Goal: Transaction & Acquisition: Purchase product/service

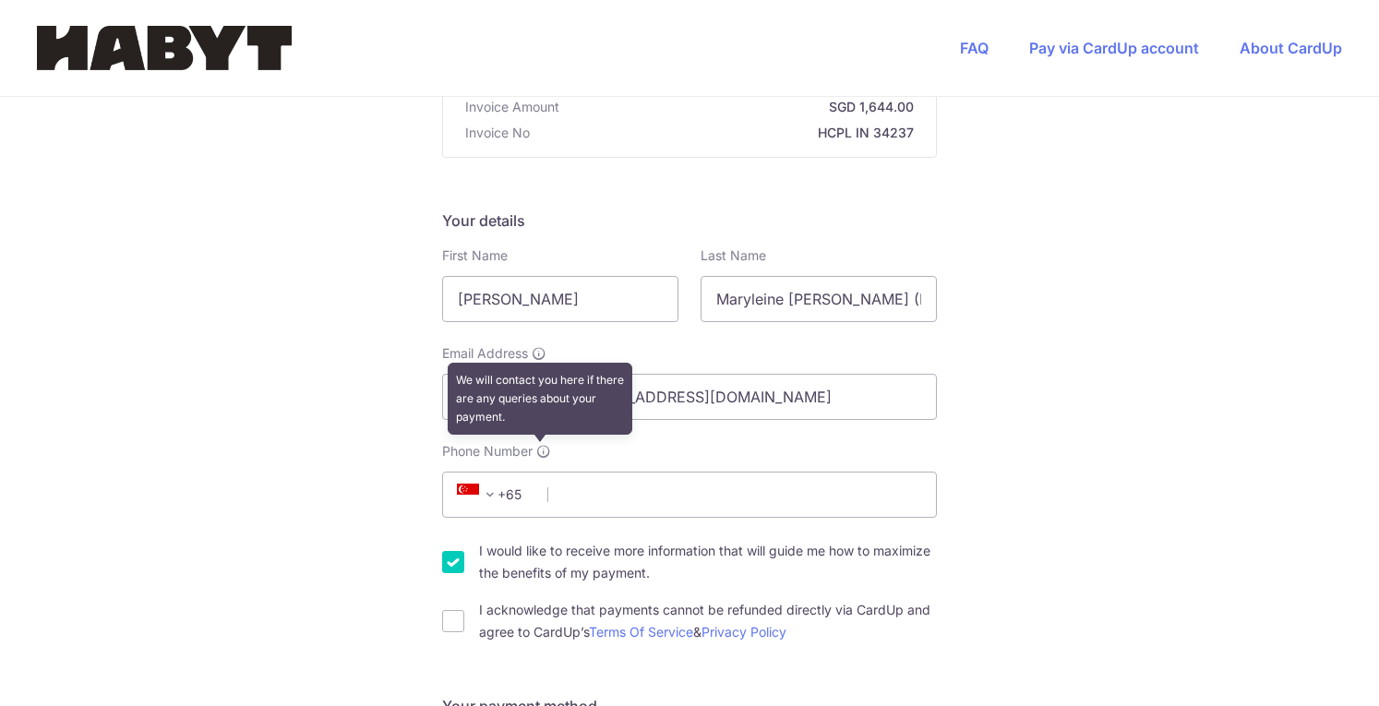
scroll to position [239, 0]
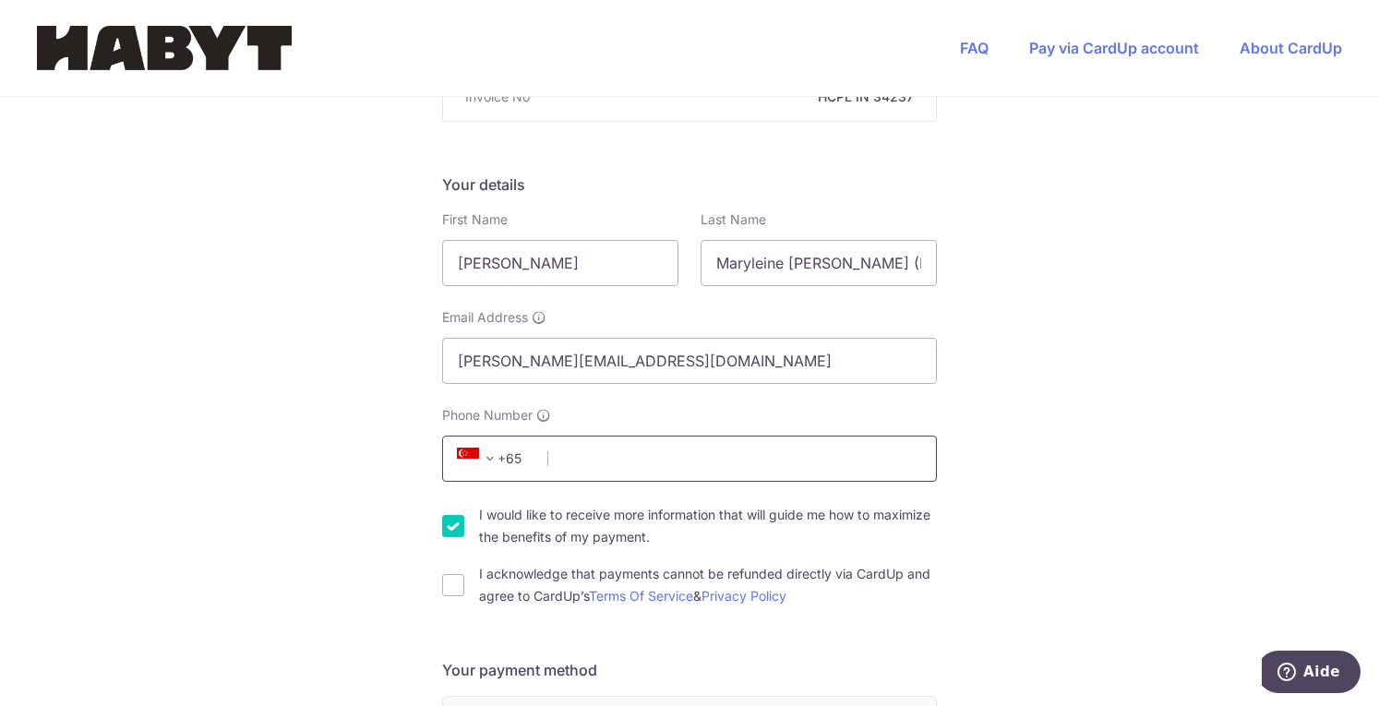
click at [587, 454] on input "Phone Number" at bounding box center [689, 459] width 495 height 46
click at [494, 457] on span at bounding box center [490, 459] width 22 height 22
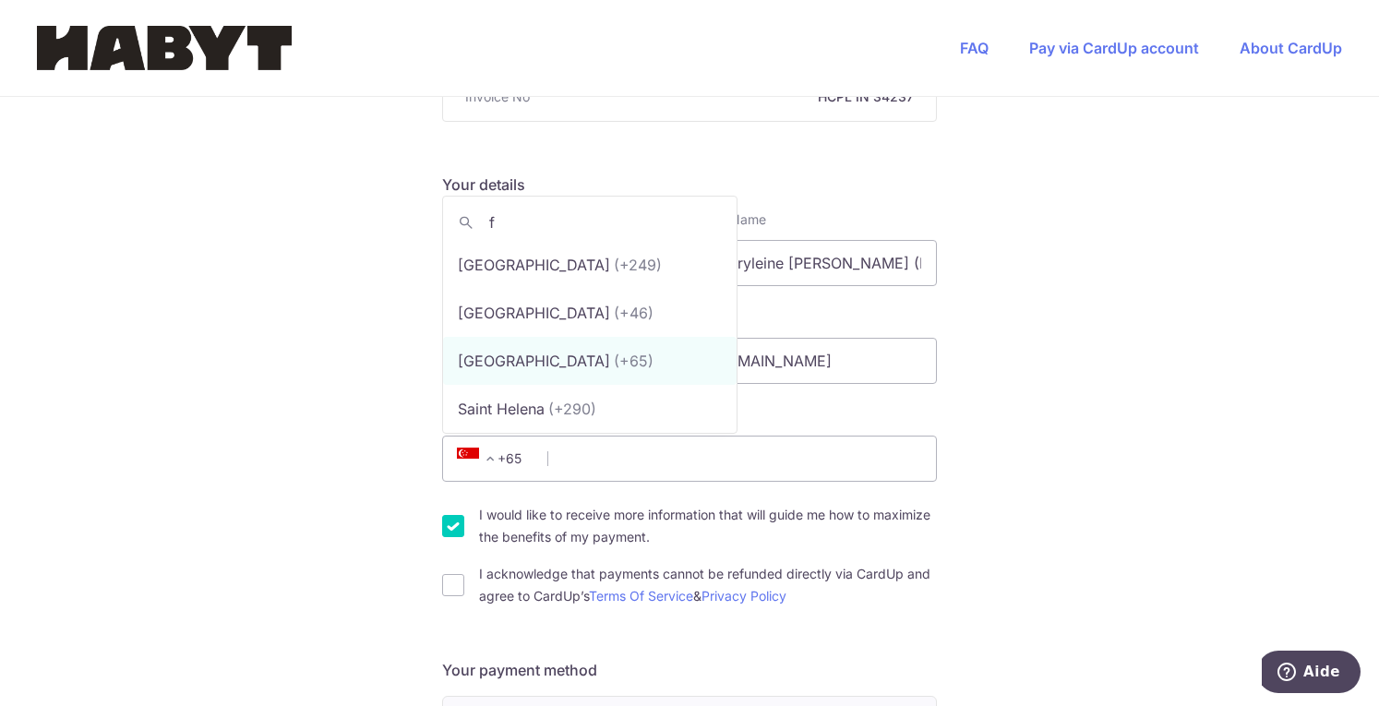
scroll to position [0, 0]
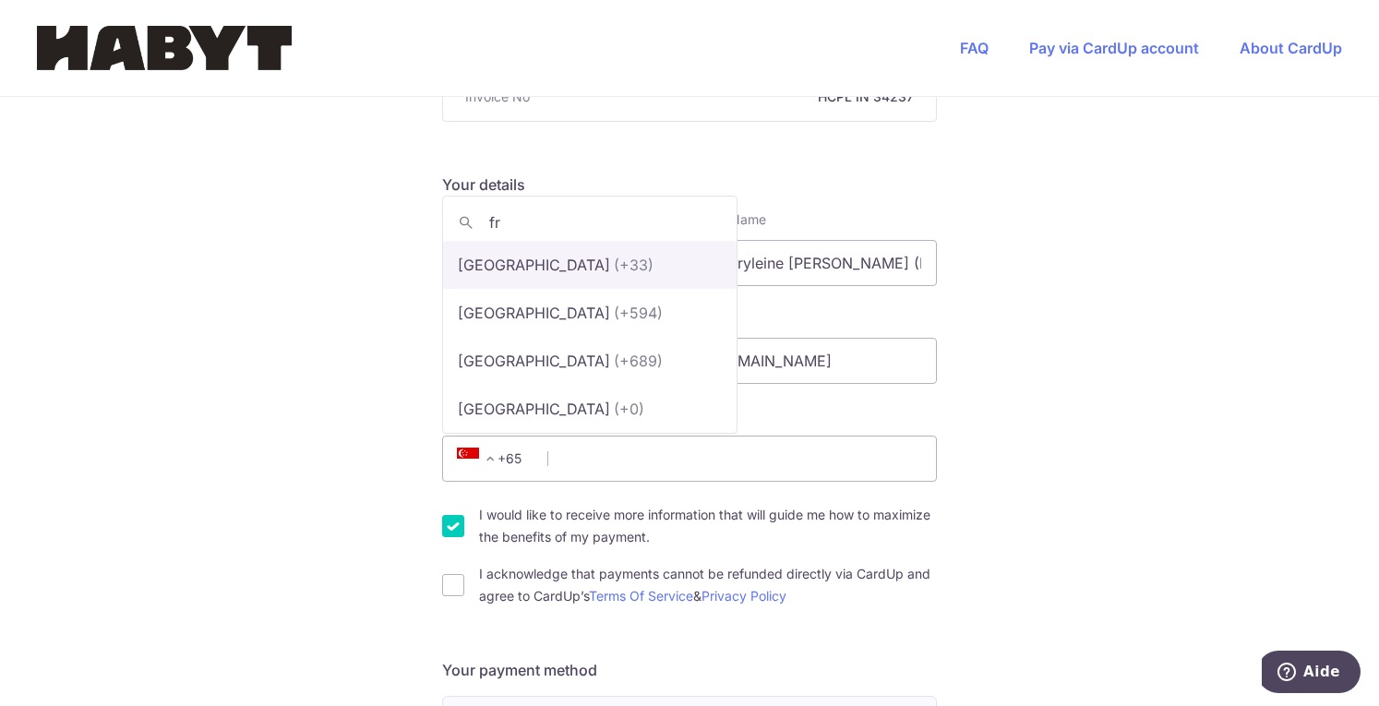
type input "fr"
select select "75"
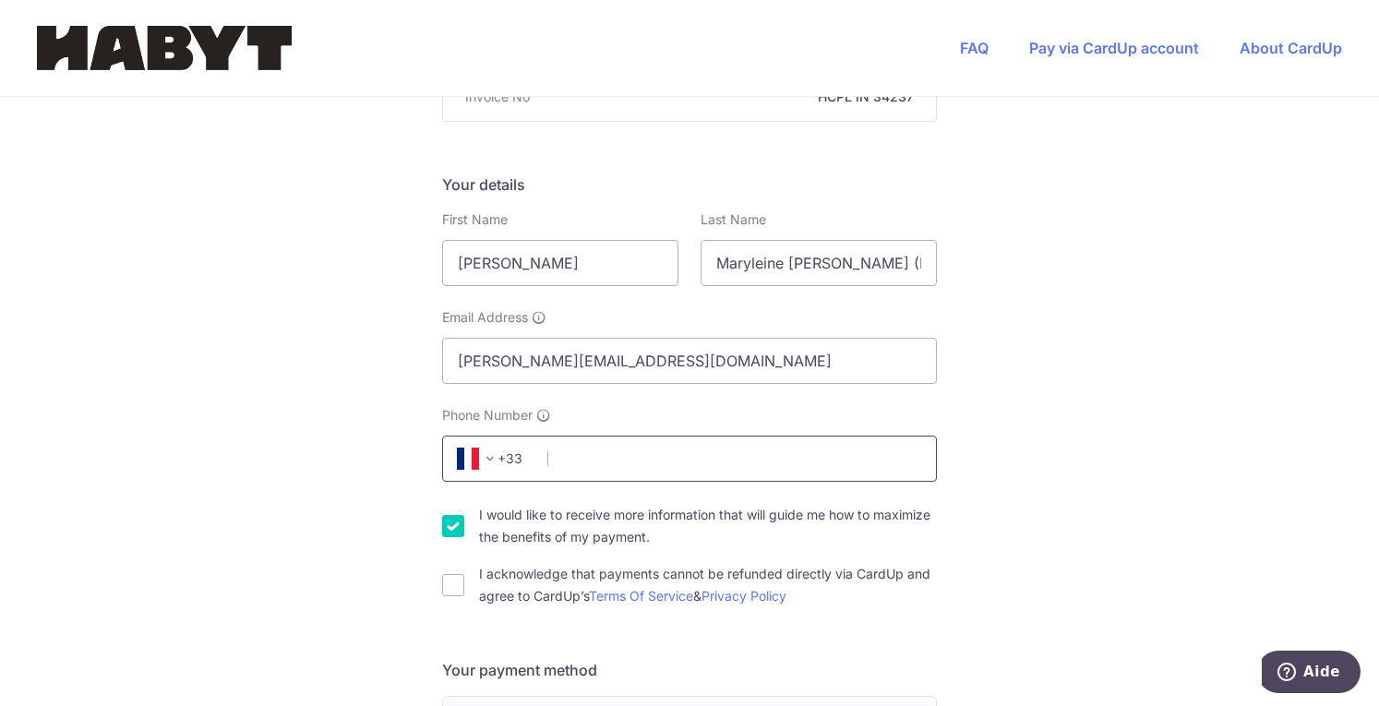
click at [595, 453] on input "Phone Number" at bounding box center [689, 459] width 495 height 46
type input "0782430915"
type input "78170"
type input "[STREET_ADDRESS]"
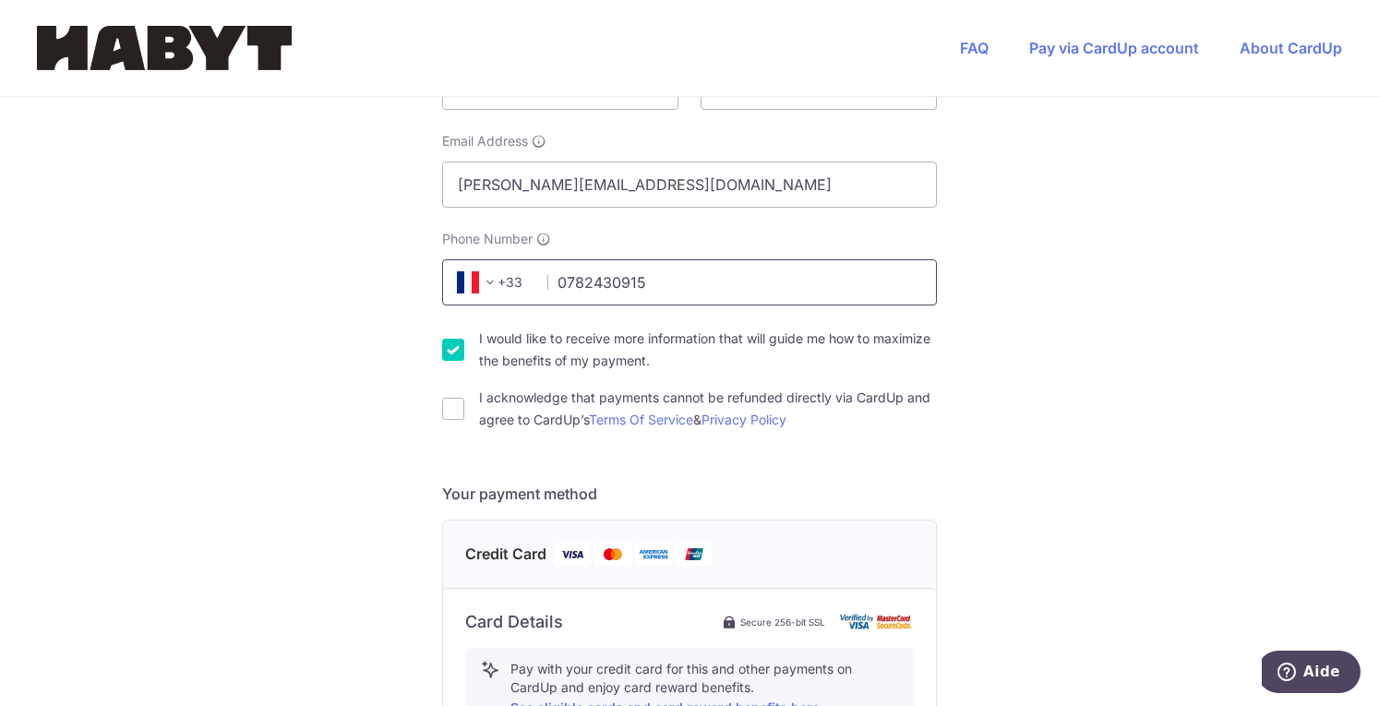
scroll to position [414, 0]
click at [652, 272] on input "0782430915" at bounding box center [689, 283] width 495 height 46
type input "0782430915"
click at [1041, 270] on div "You are paying Habyt Central Pte Ltd Habyt Central Pte Ltd uses CardUp to accep…" at bounding box center [689, 576] width 1379 height 1789
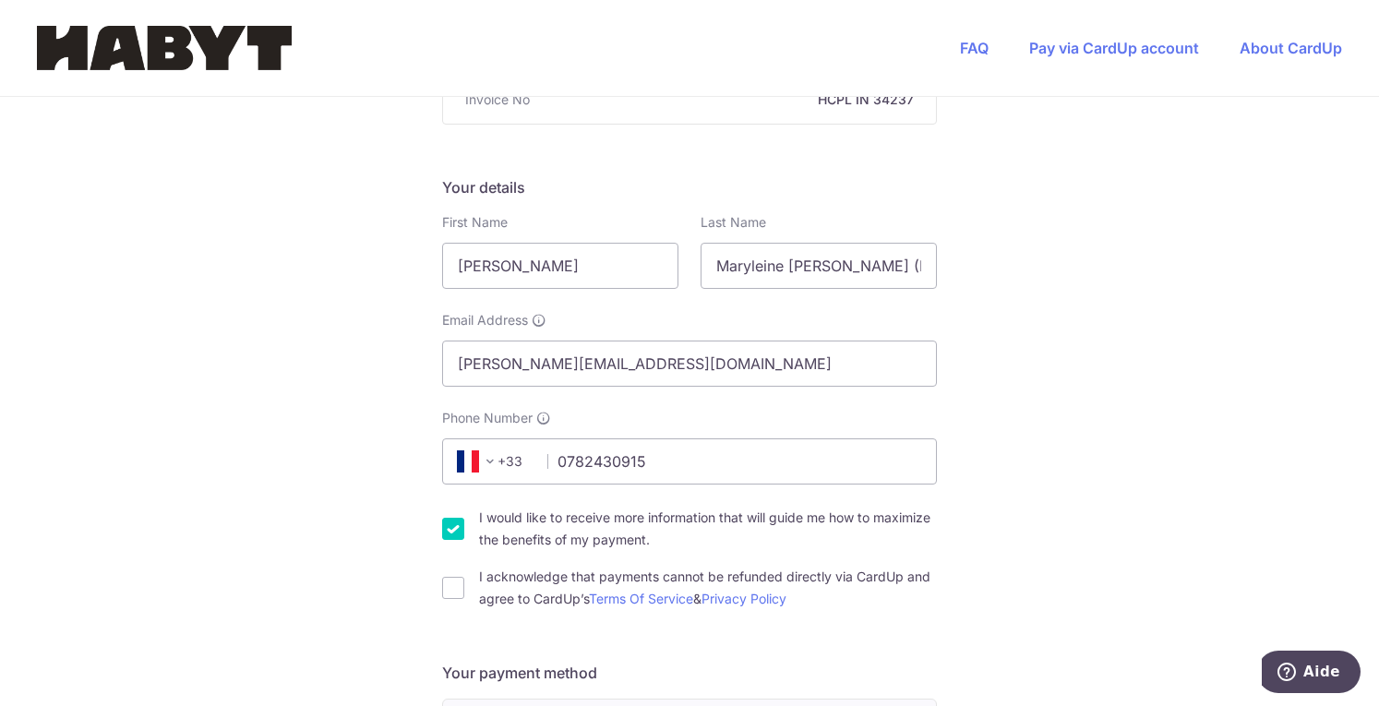
scroll to position [237, 0]
click at [459, 518] on input "I would like to receive more information that will guide me how to maximize the…" at bounding box center [453, 528] width 22 height 22
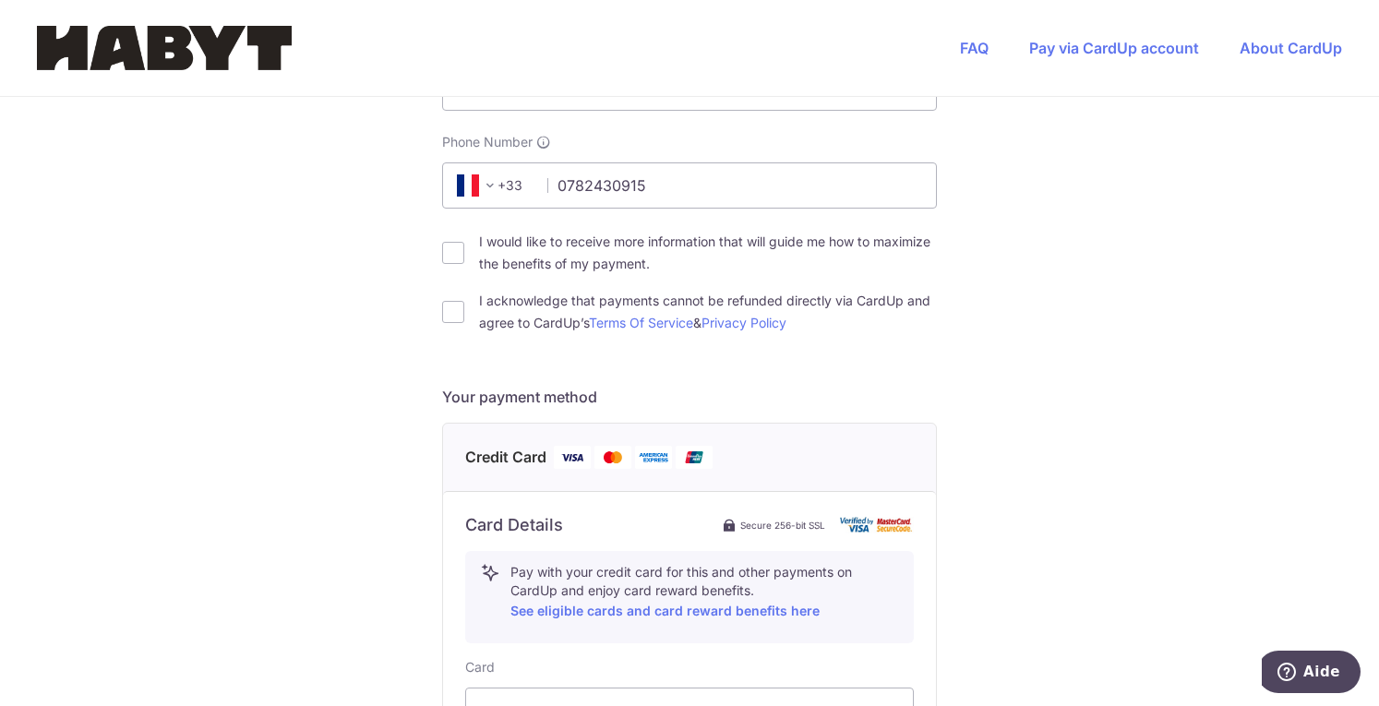
scroll to position [523, 0]
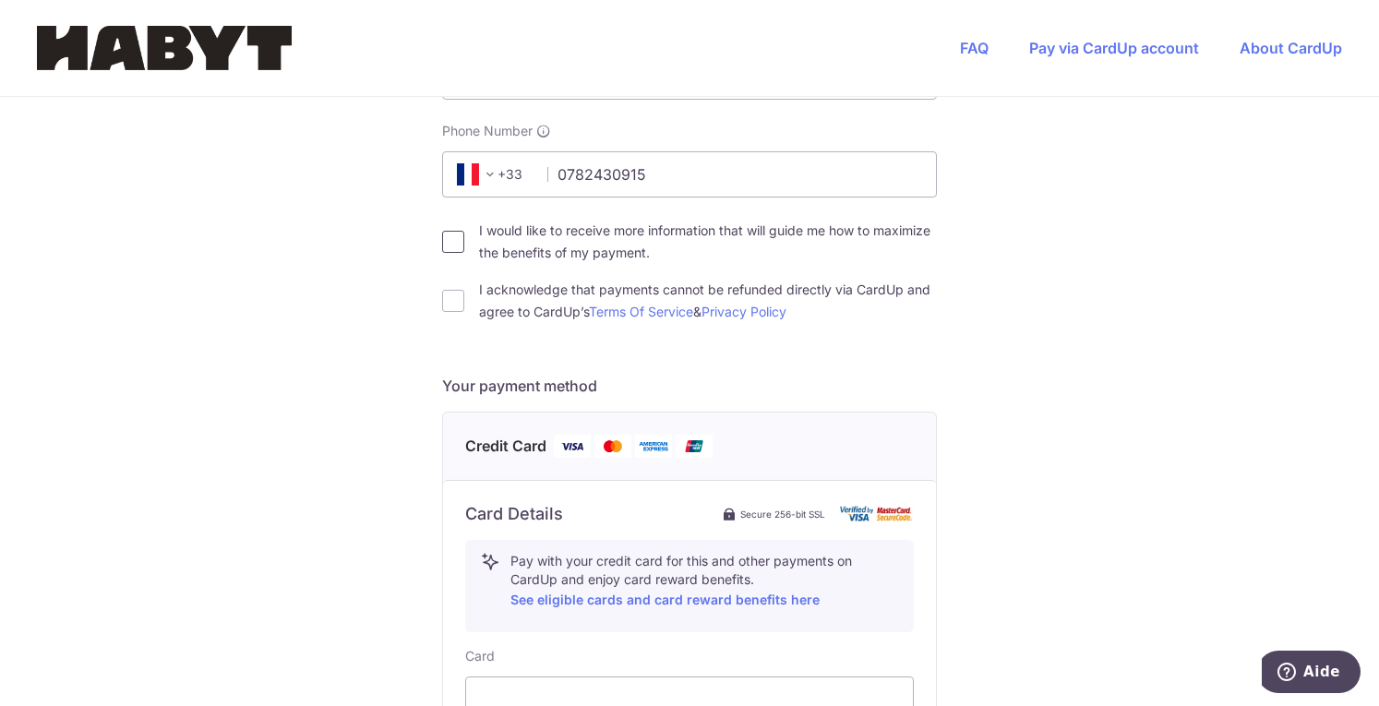
click at [449, 246] on input "I would like to receive more information that will guide me how to maximize the…" at bounding box center [453, 242] width 22 height 22
checkbox input "true"
click at [450, 285] on div "I acknowledge that payments cannot be refunded directly via CardUp and agree to…" at bounding box center [689, 301] width 495 height 44
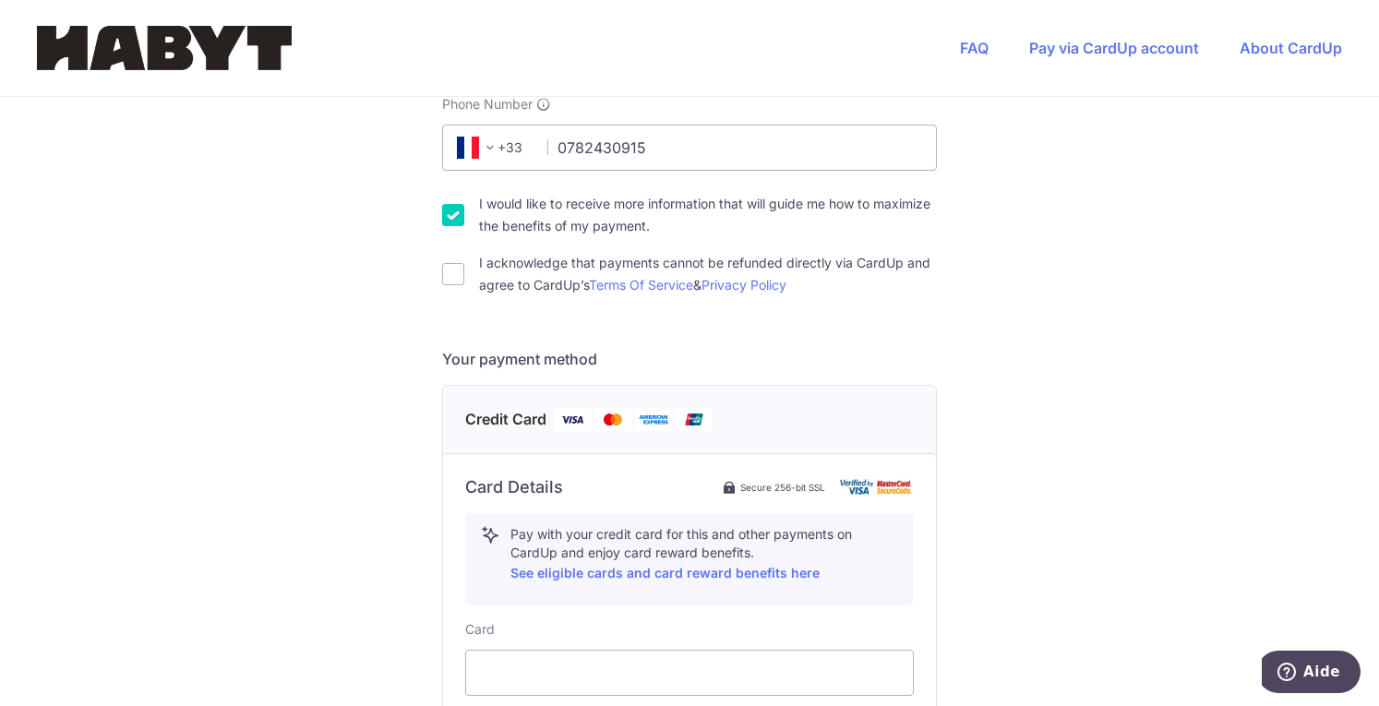
scroll to position [543, 0]
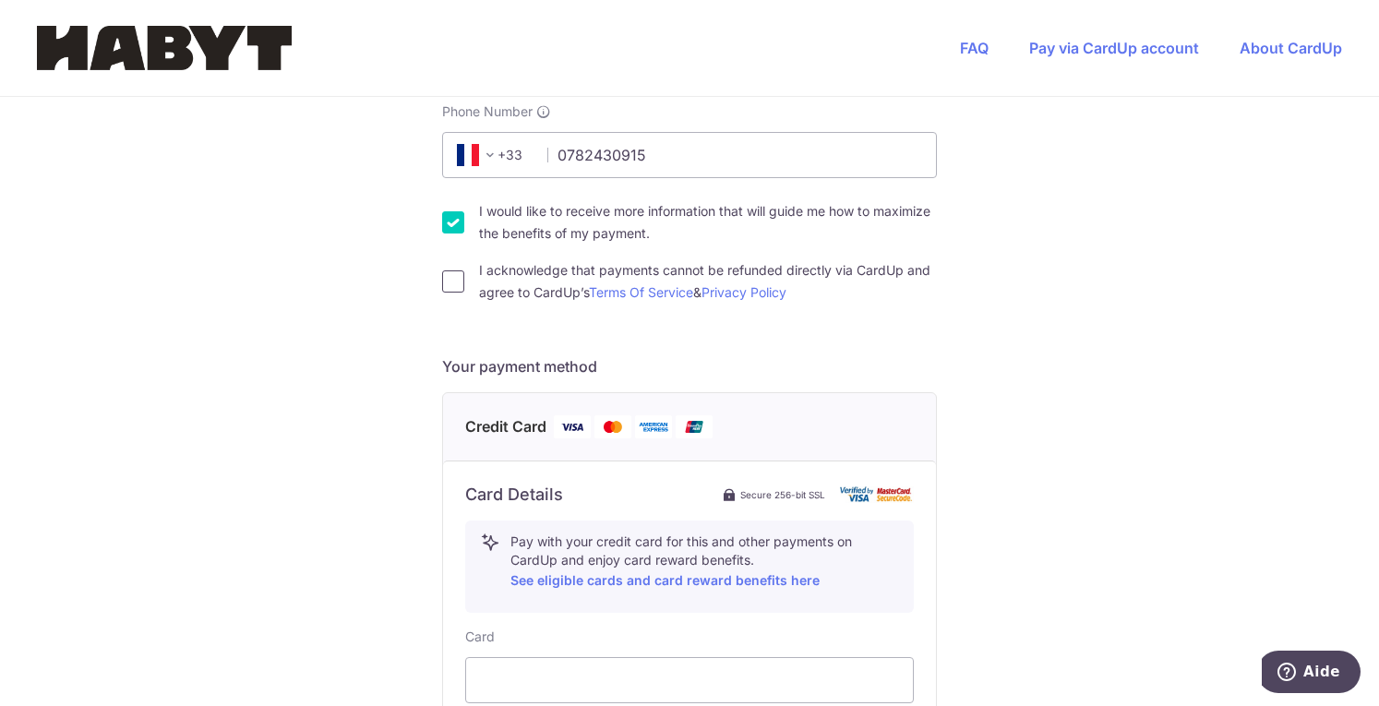
click at [448, 285] on input "I acknowledge that payments cannot be refunded directly via CardUp and agree to…" at bounding box center [453, 281] width 22 height 22
checkbox input "true"
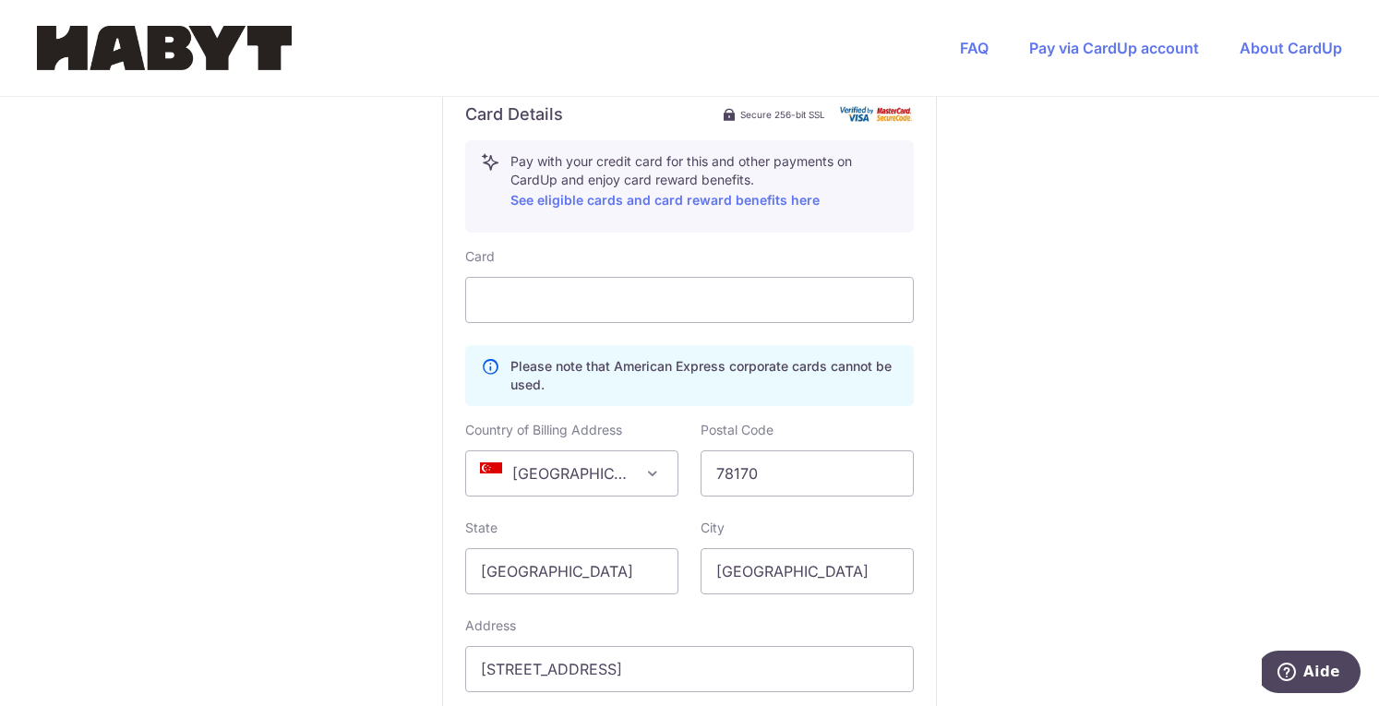
scroll to position [924, 0]
click at [604, 473] on span "[GEOGRAPHIC_DATA]" at bounding box center [571, 472] width 211 height 44
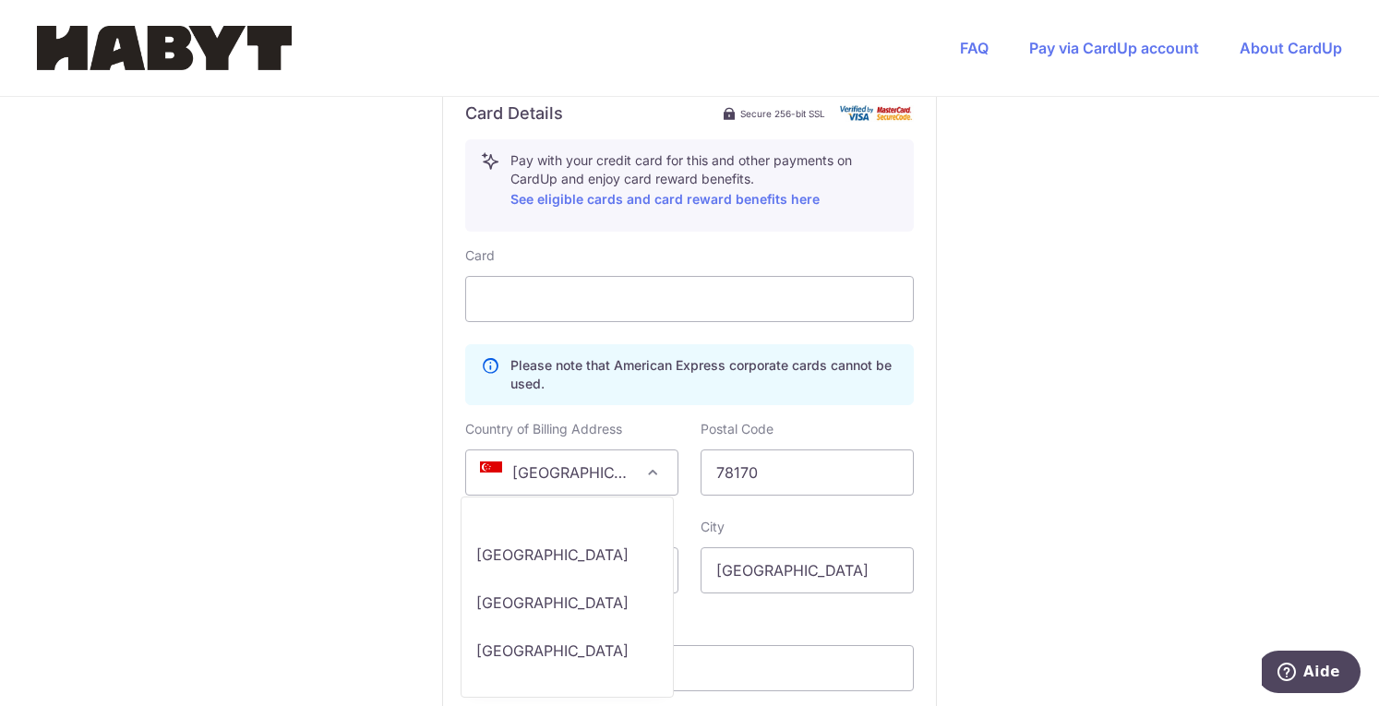
scroll to position [9846, 0]
click at [604, 473] on span "[GEOGRAPHIC_DATA]" at bounding box center [571, 472] width 211 height 44
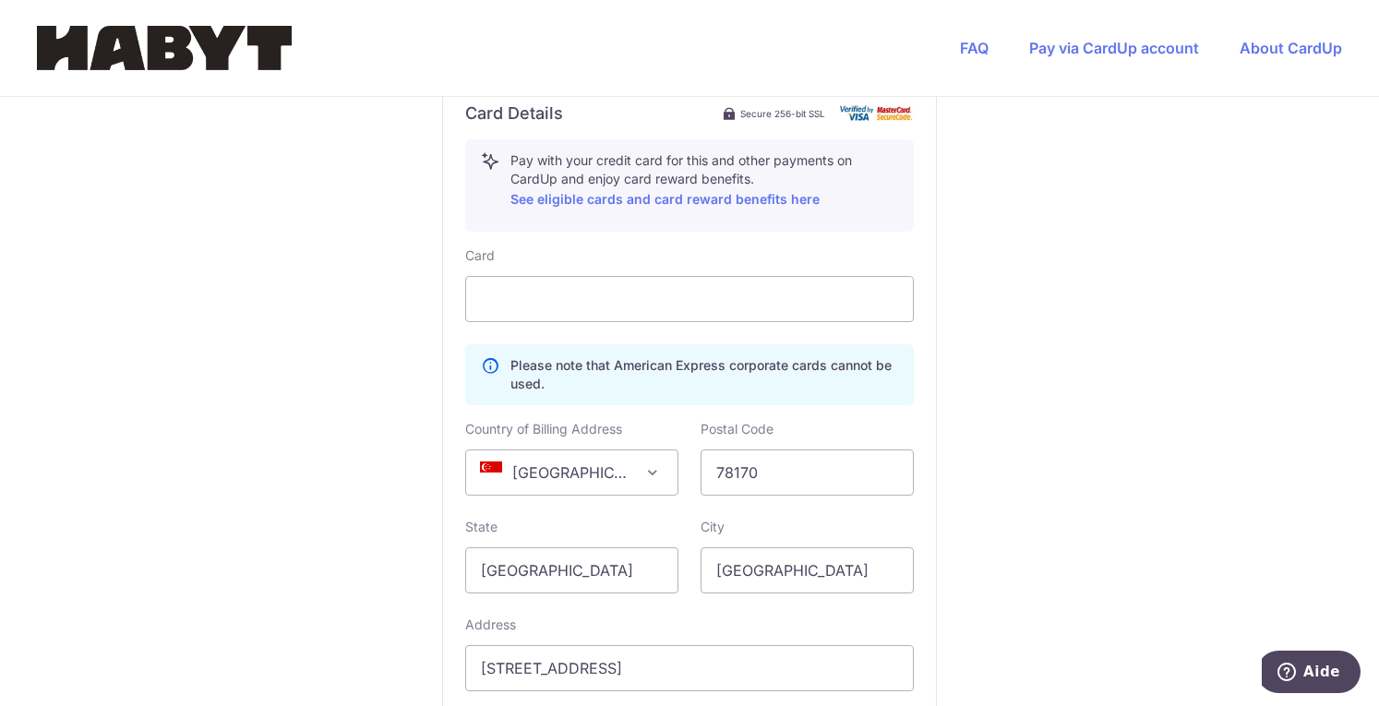
click at [604, 473] on span "[GEOGRAPHIC_DATA]" at bounding box center [571, 472] width 211 height 44
select select "FR"
click at [797, 466] on input "78170" at bounding box center [807, 472] width 213 height 46
type input "78170"
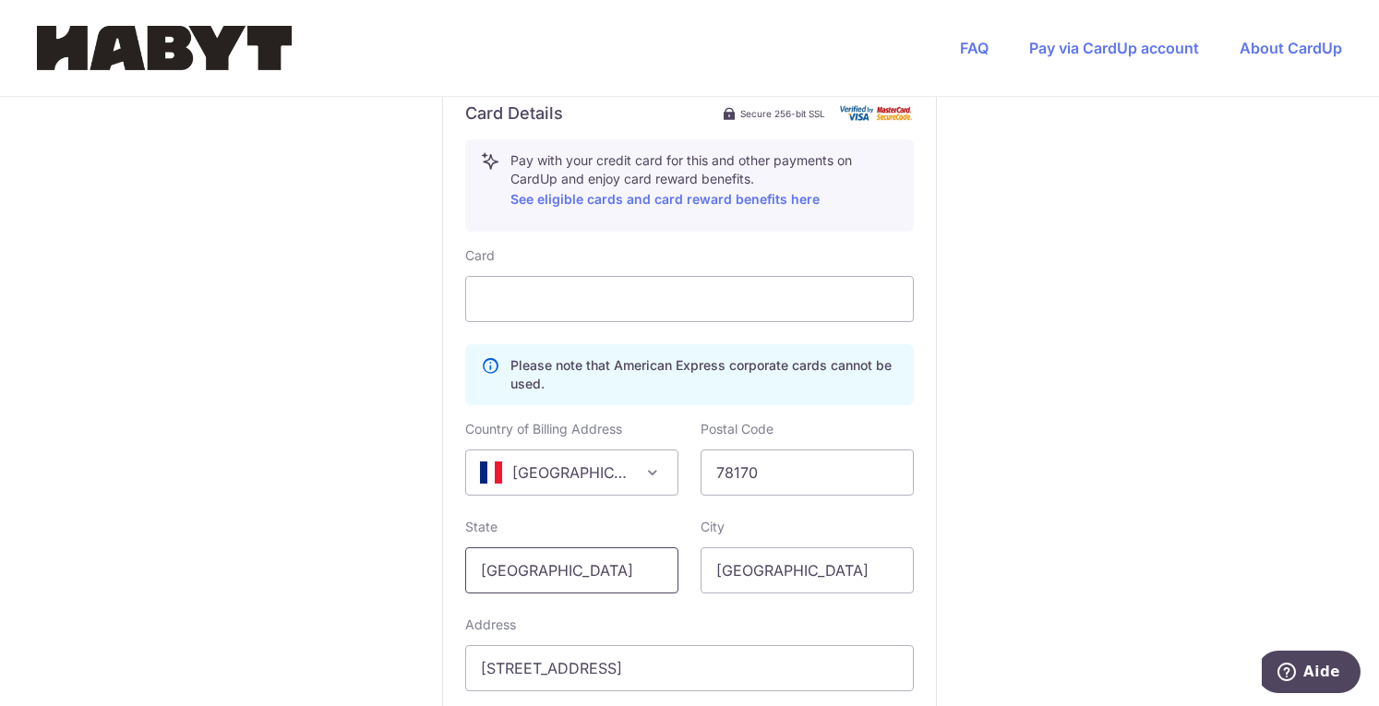
click at [566, 586] on input "[GEOGRAPHIC_DATA]" at bounding box center [571, 570] width 213 height 46
drag, startPoint x: 581, startPoint y: 569, endPoint x: 329, endPoint y: 588, distance: 252.6
click at [329, 588] on div "You are paying Habyt Central Pte Ltd Habyt Central Pte Ltd uses CardUp to accep…" at bounding box center [689, 67] width 1379 height 1789
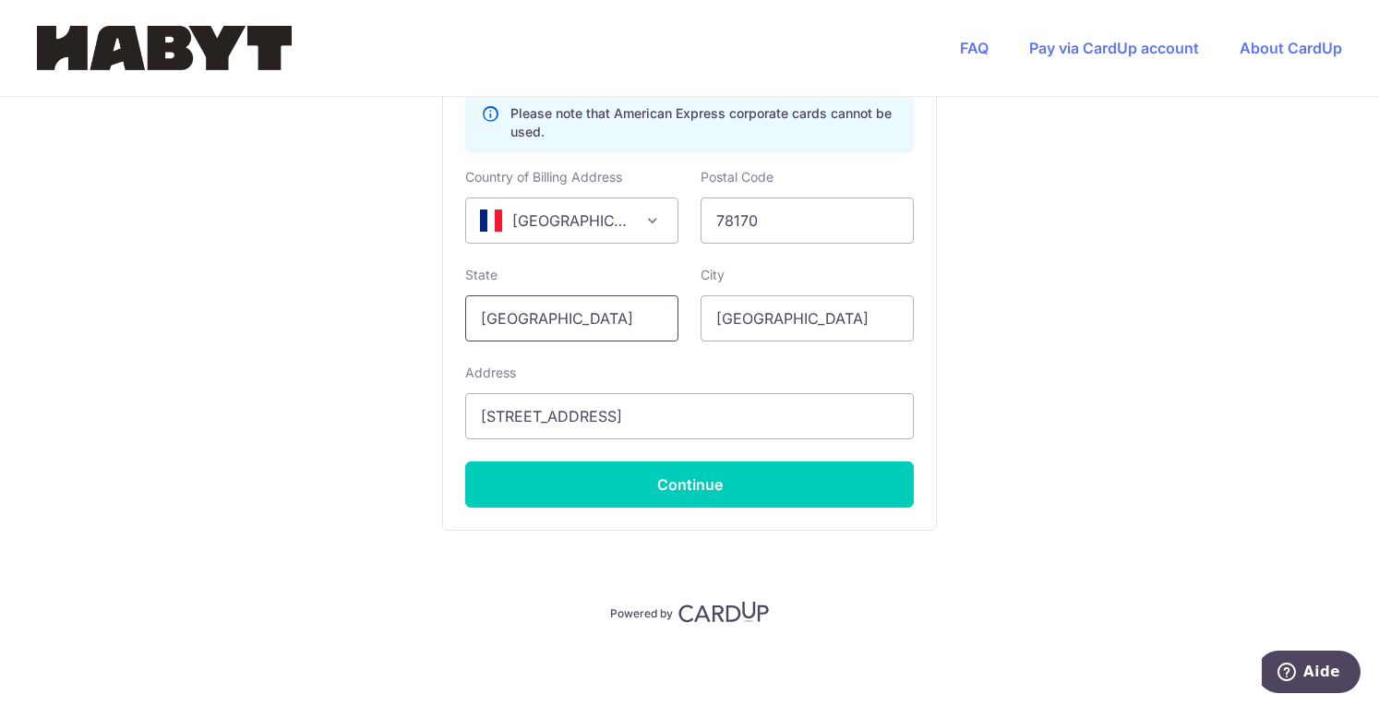
scroll to position [1176, 0]
click at [665, 418] on input "[STREET_ADDRESS]" at bounding box center [689, 416] width 449 height 46
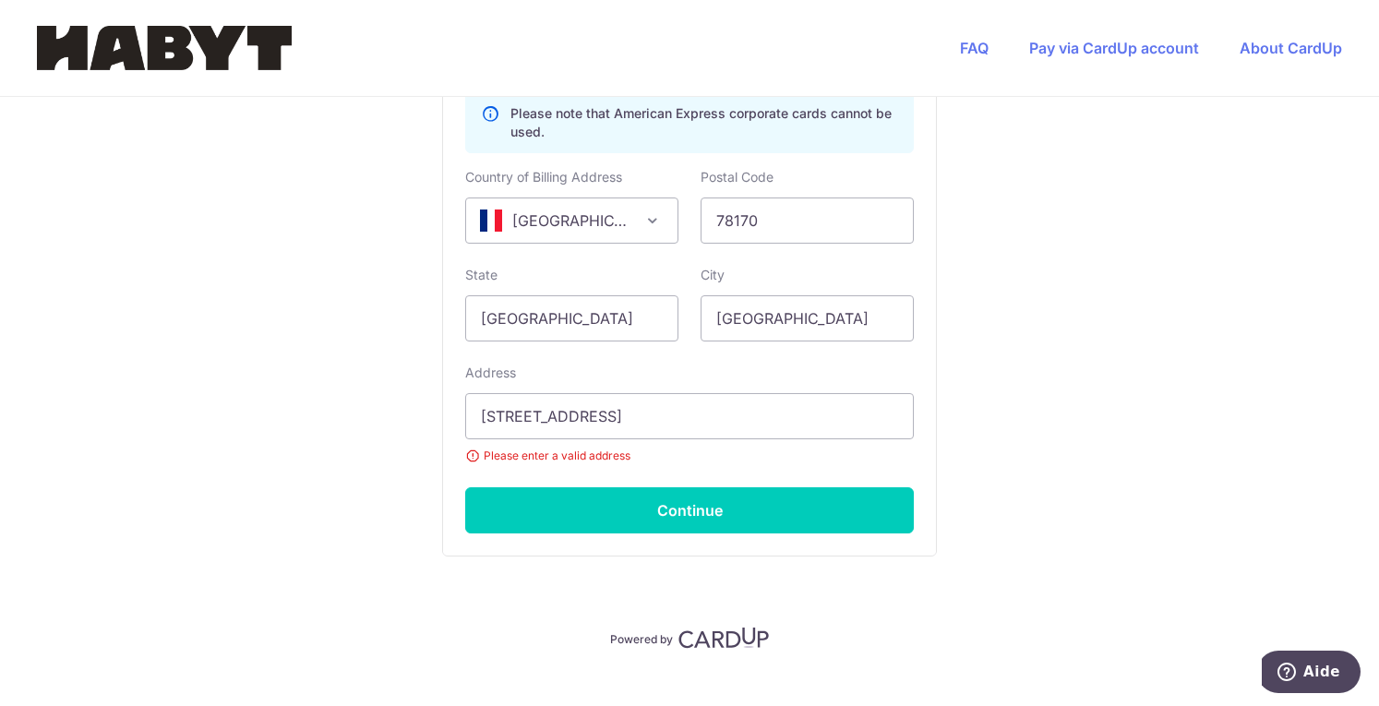
click at [581, 414] on input "[STREET_ADDRESS]" at bounding box center [689, 416] width 449 height 46
click at [521, 418] on input "[STREET_ADDRESS]" at bounding box center [689, 416] width 449 height 46
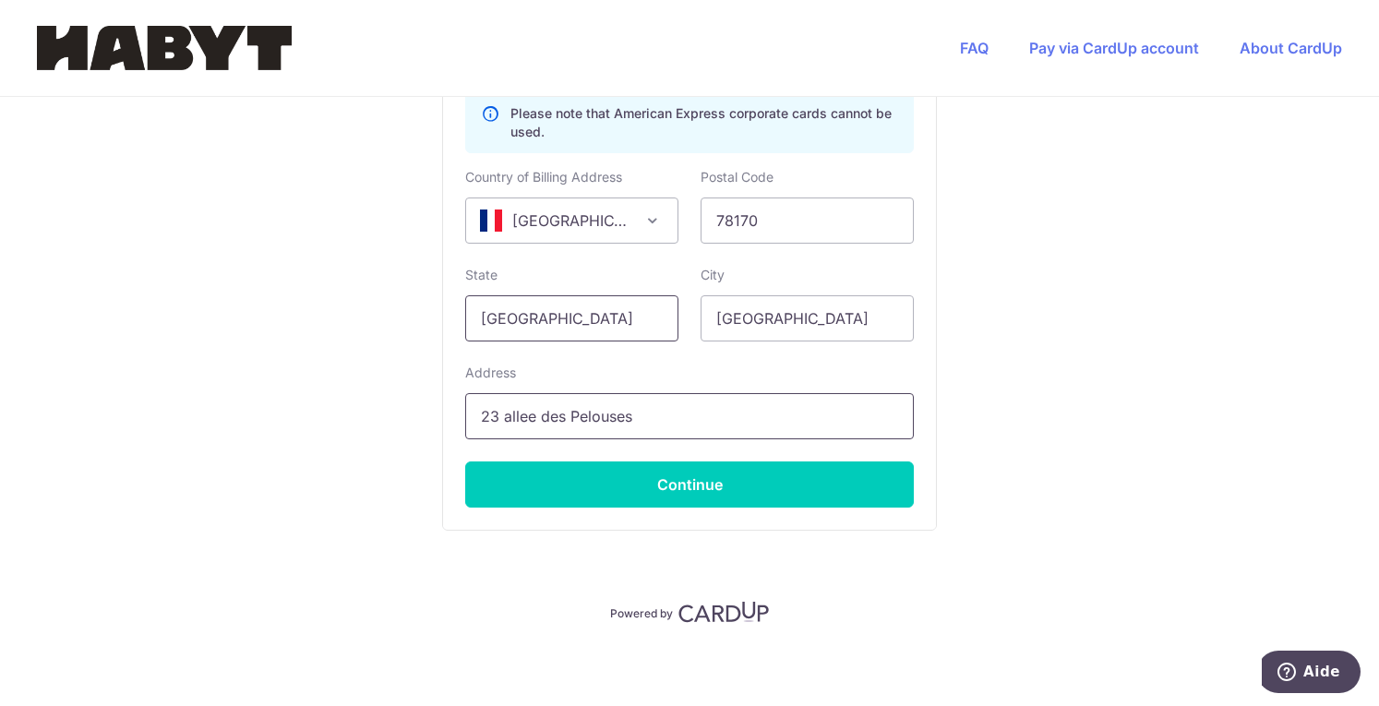
type input "23 allee des Pelouses"
click at [505, 316] on input "[GEOGRAPHIC_DATA]" at bounding box center [571, 318] width 213 height 46
click at [552, 318] on input "[GEOGRAPHIC_DATA]" at bounding box center [571, 318] width 213 height 46
drag, startPoint x: 840, startPoint y: 318, endPoint x: 507, endPoint y: 324, distance: 333.2
click at [507, 324] on div "State [GEOGRAPHIC_DATA] City [GEOGRAPHIC_DATA]" at bounding box center [689, 304] width 471 height 76
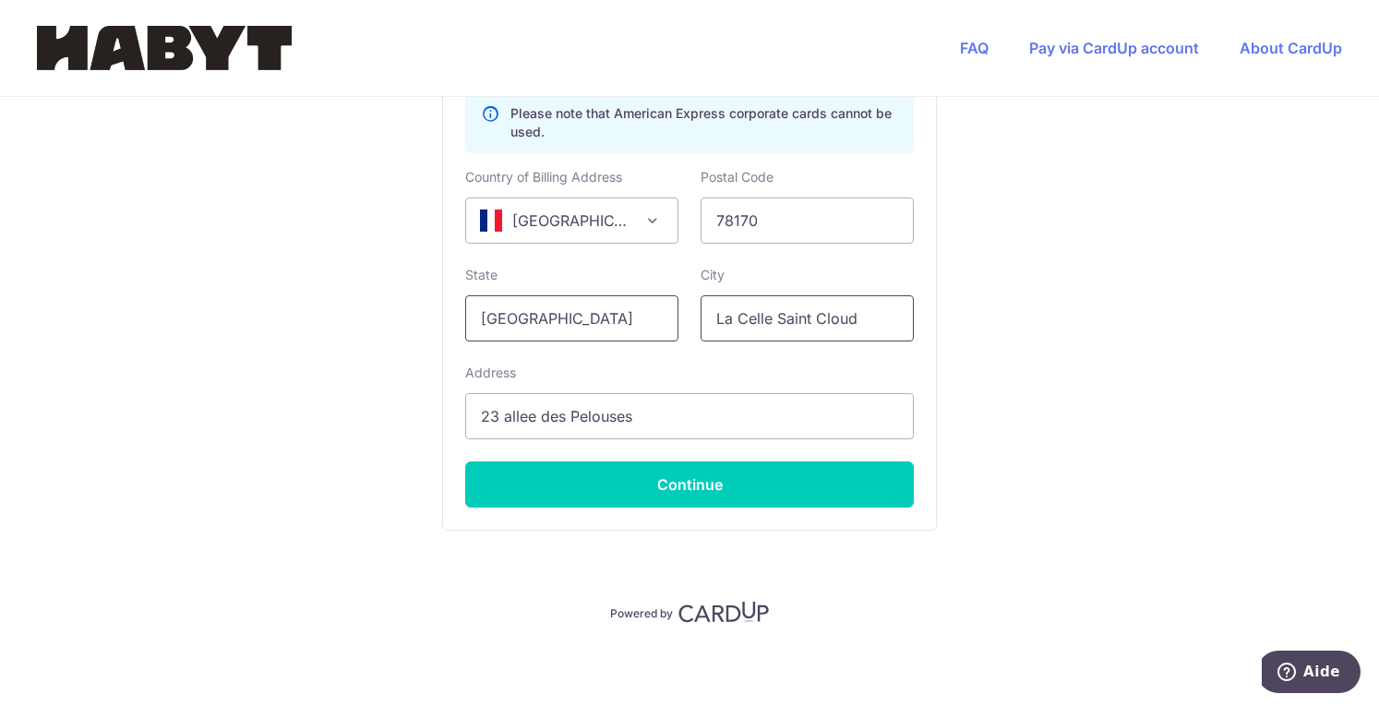
type input "La Celle Saint Cloud"
drag, startPoint x: 584, startPoint y: 313, endPoint x: 154, endPoint y: 317, distance: 430.1
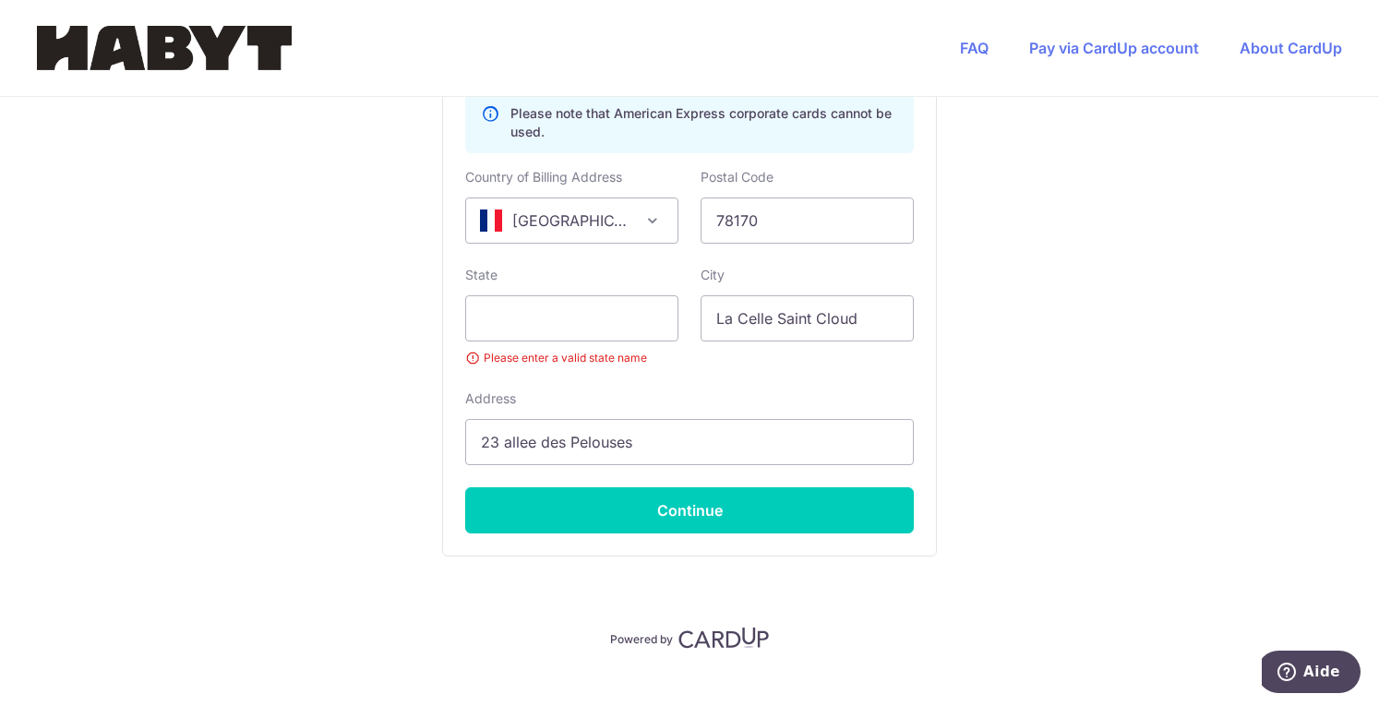
click at [540, 329] on input "text" at bounding box center [571, 318] width 213 height 46
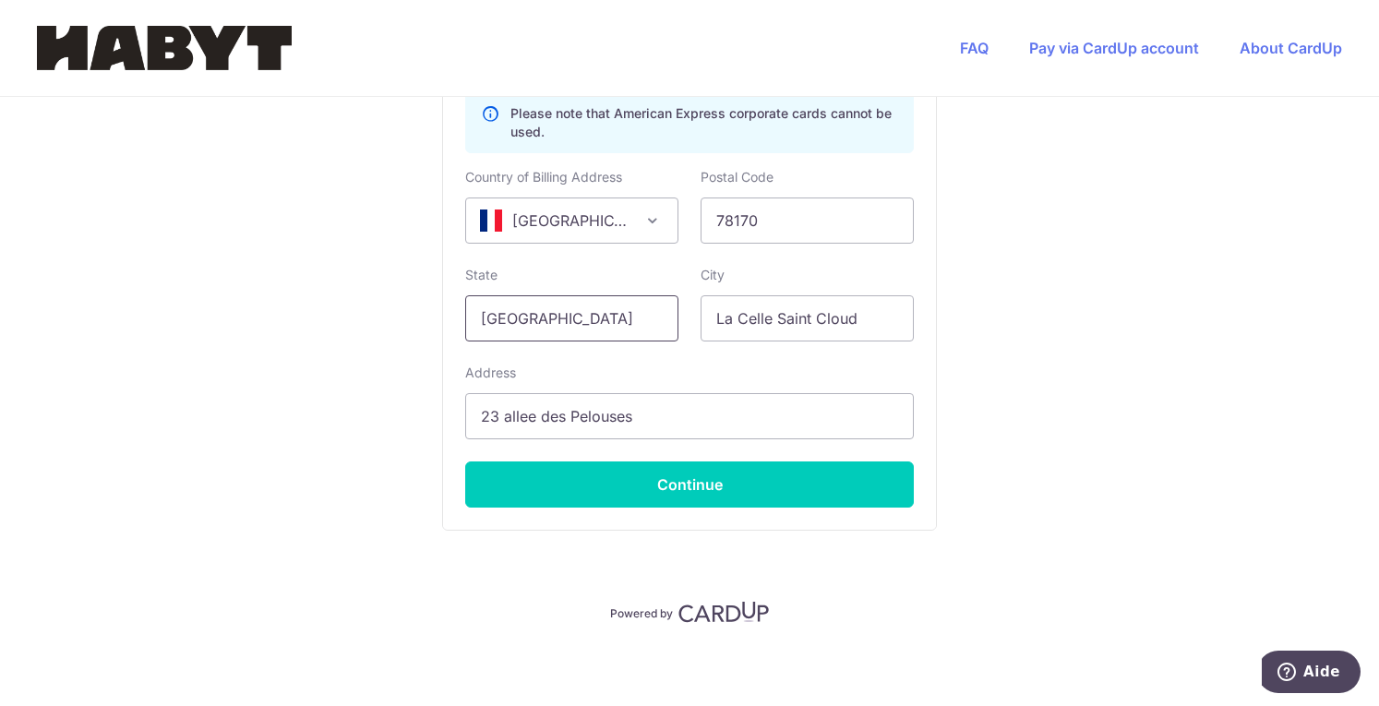
type input "[GEOGRAPHIC_DATA]"
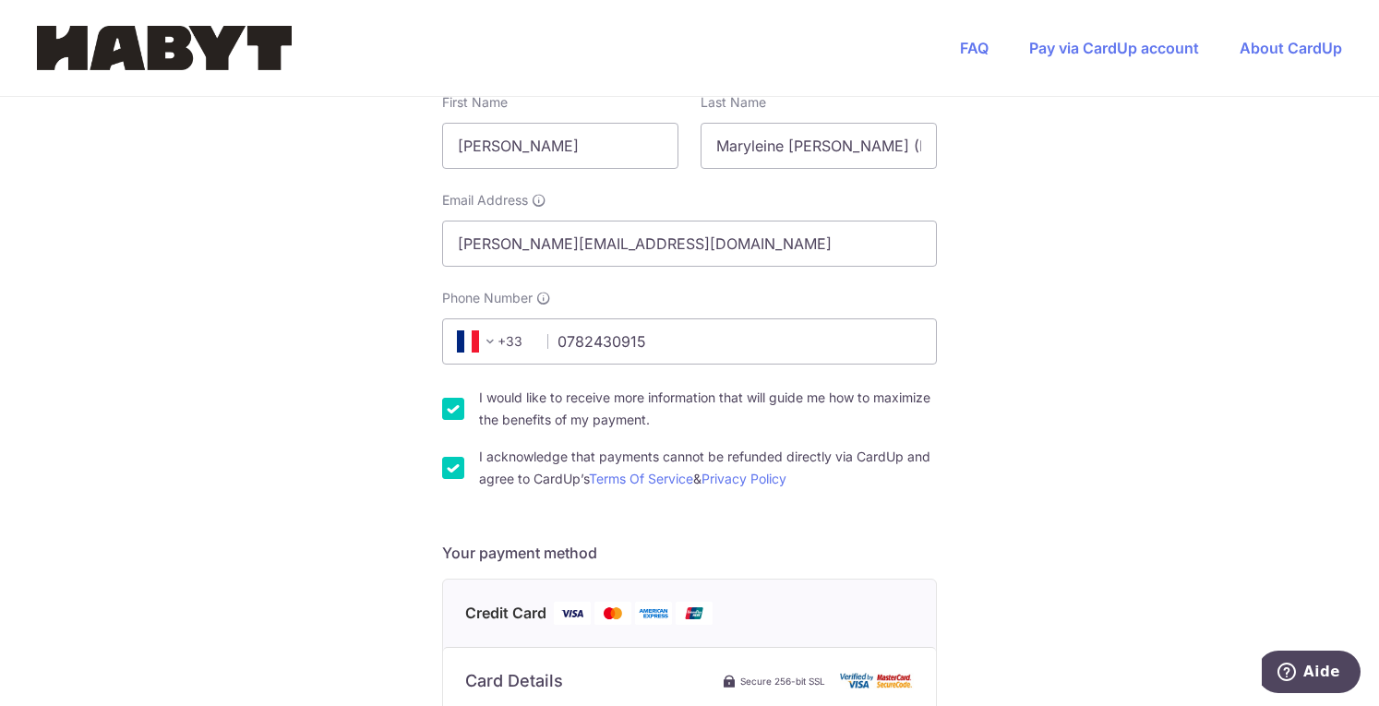
scroll to position [358, 0]
click at [896, 147] on input "Maryleine [PERSON_NAME] (Rently) - SG_SIN_LG-10_04-02_04" at bounding box center [819, 144] width 236 height 46
click at [1032, 201] on div "You are paying Habyt Central Pte Ltd Habyt Central Pte Ltd uses CardUp to accep…" at bounding box center [689, 633] width 1379 height 1789
drag, startPoint x: 707, startPoint y: 139, endPoint x: 1377, endPoint y: 251, distance: 679.3
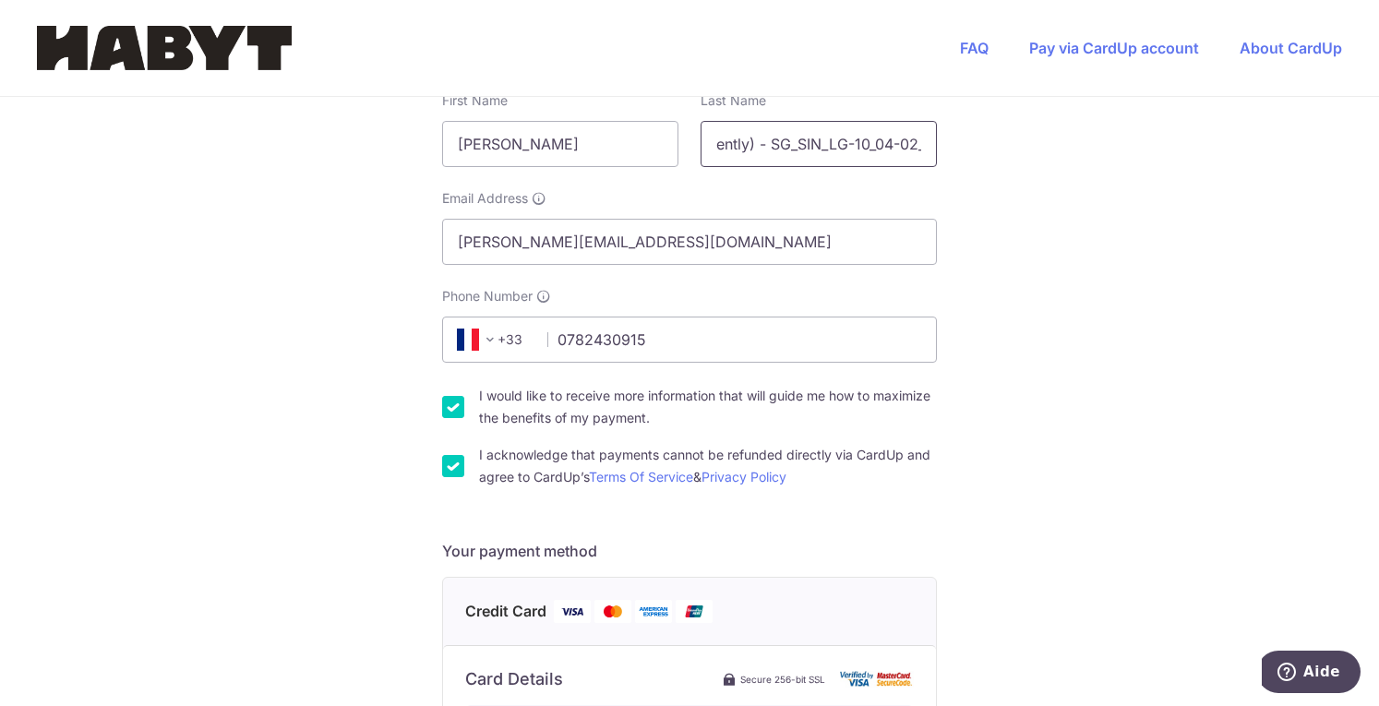
click at [1377, 251] on section "You are paying Habyt Central Pte Ltd Habyt Central Pte Ltd uses CardUp to accep…" at bounding box center [689, 401] width 1379 height 609
type input "Weben"
click at [910, 297] on div "Phone Number +376 +971 +93 +1268 +1264 +355 +374 +244 +0 +54 +1684 +43 +61 +297…" at bounding box center [689, 325] width 495 height 76
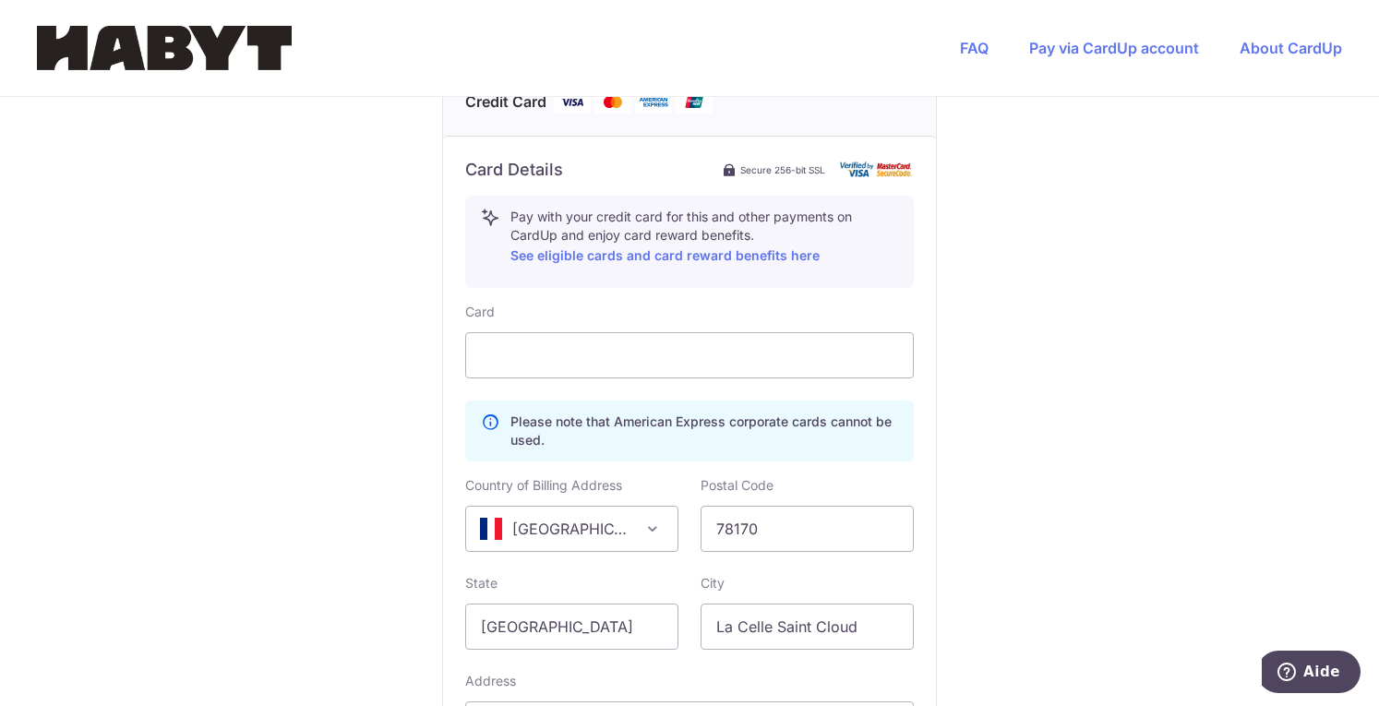
scroll to position [1176, 0]
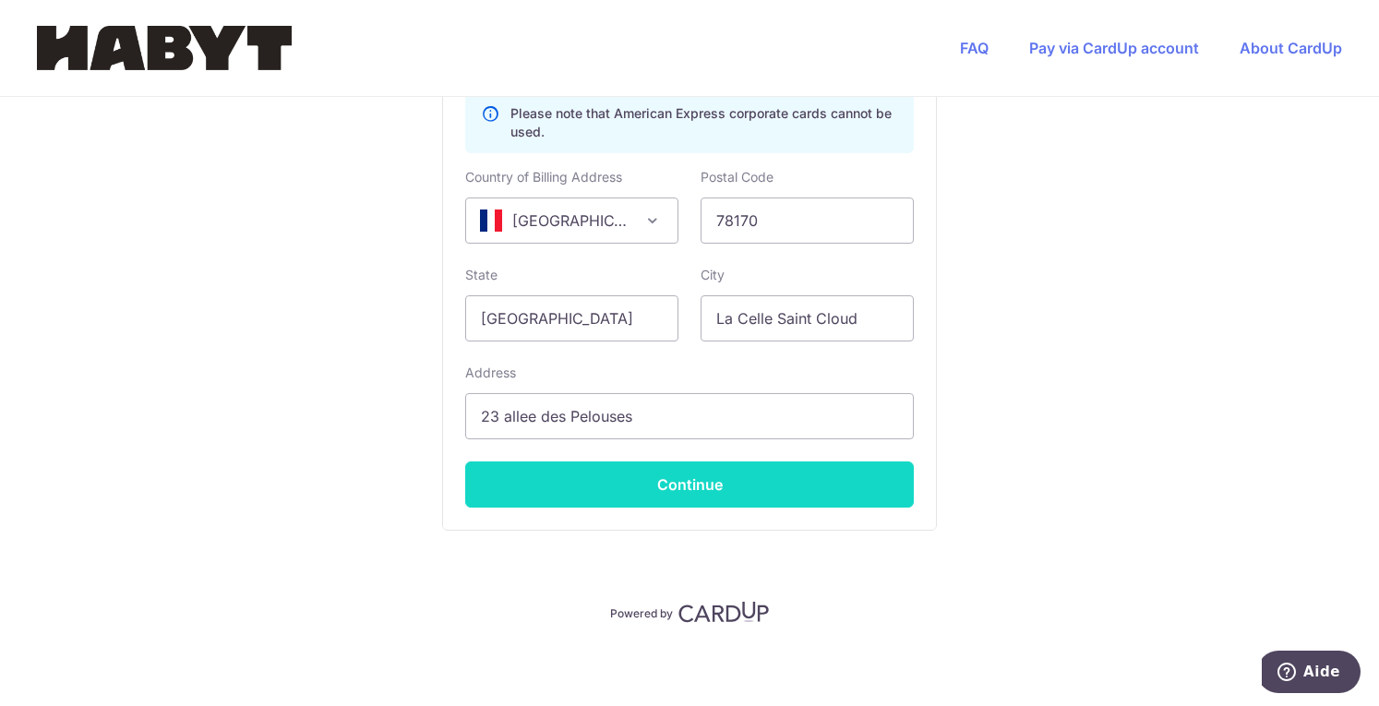
click at [630, 486] on button "Continue" at bounding box center [689, 484] width 449 height 46
type input "**** 0876"
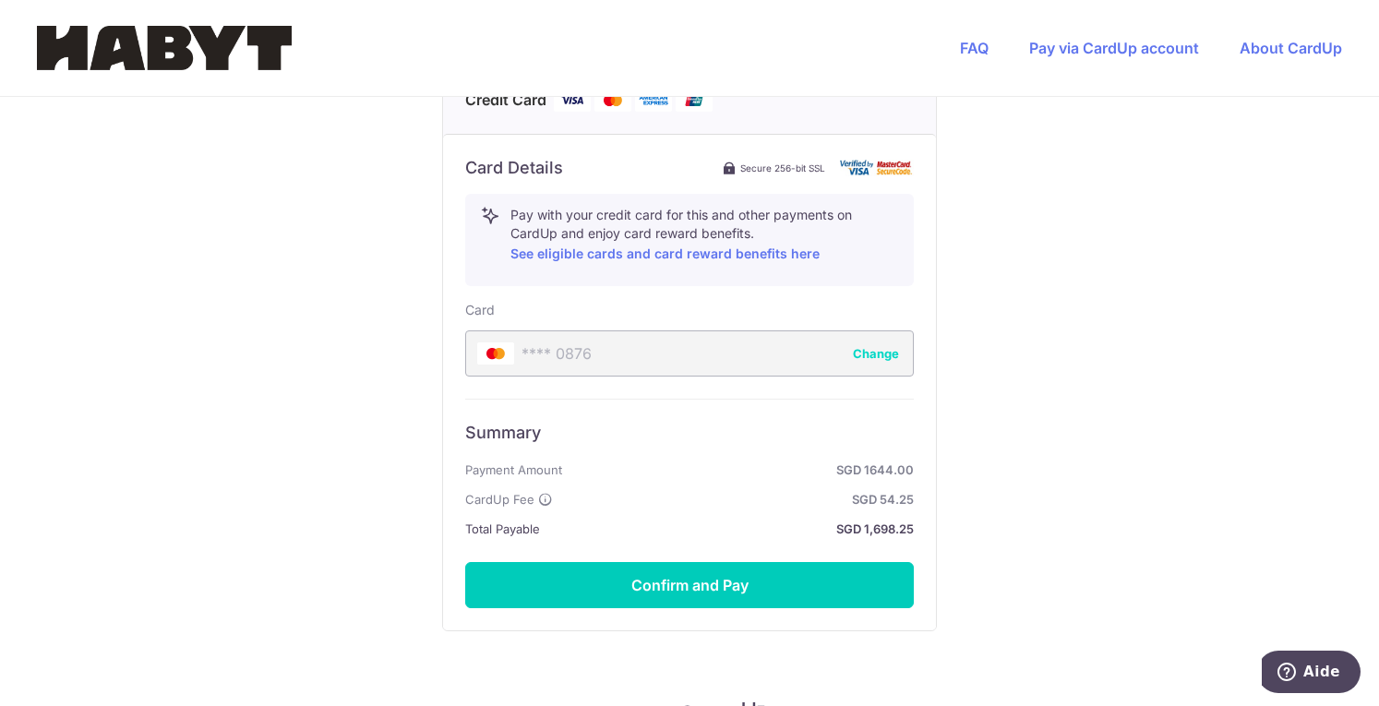
scroll to position [871, 0]
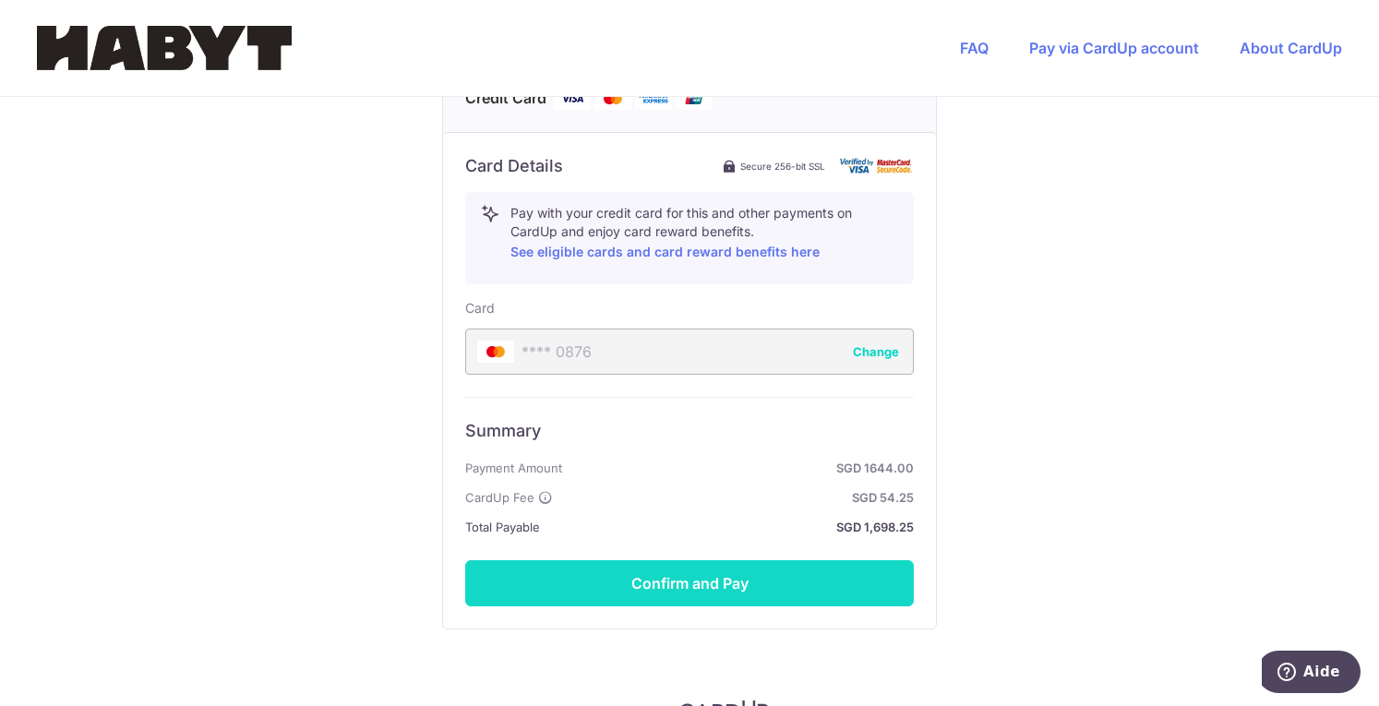
click at [758, 579] on button "Confirm and Pay" at bounding box center [689, 583] width 449 height 46
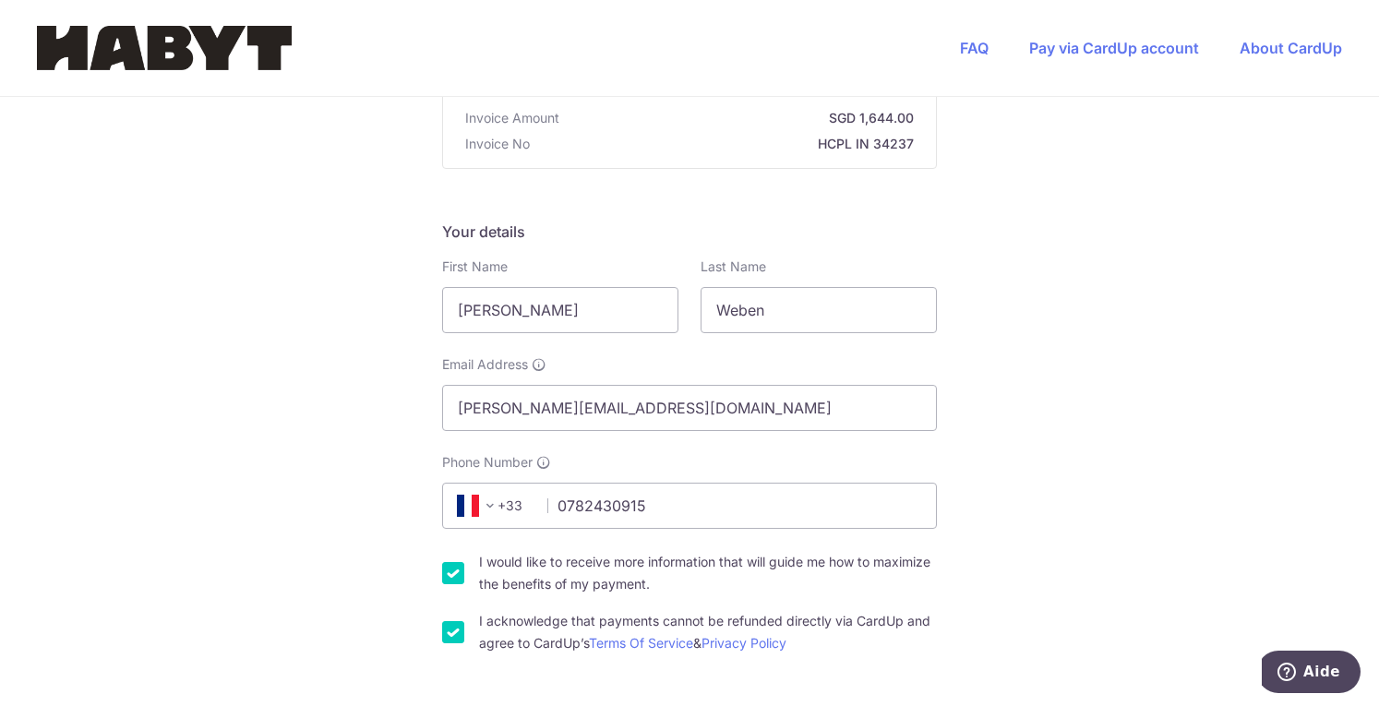
scroll to position [0, 0]
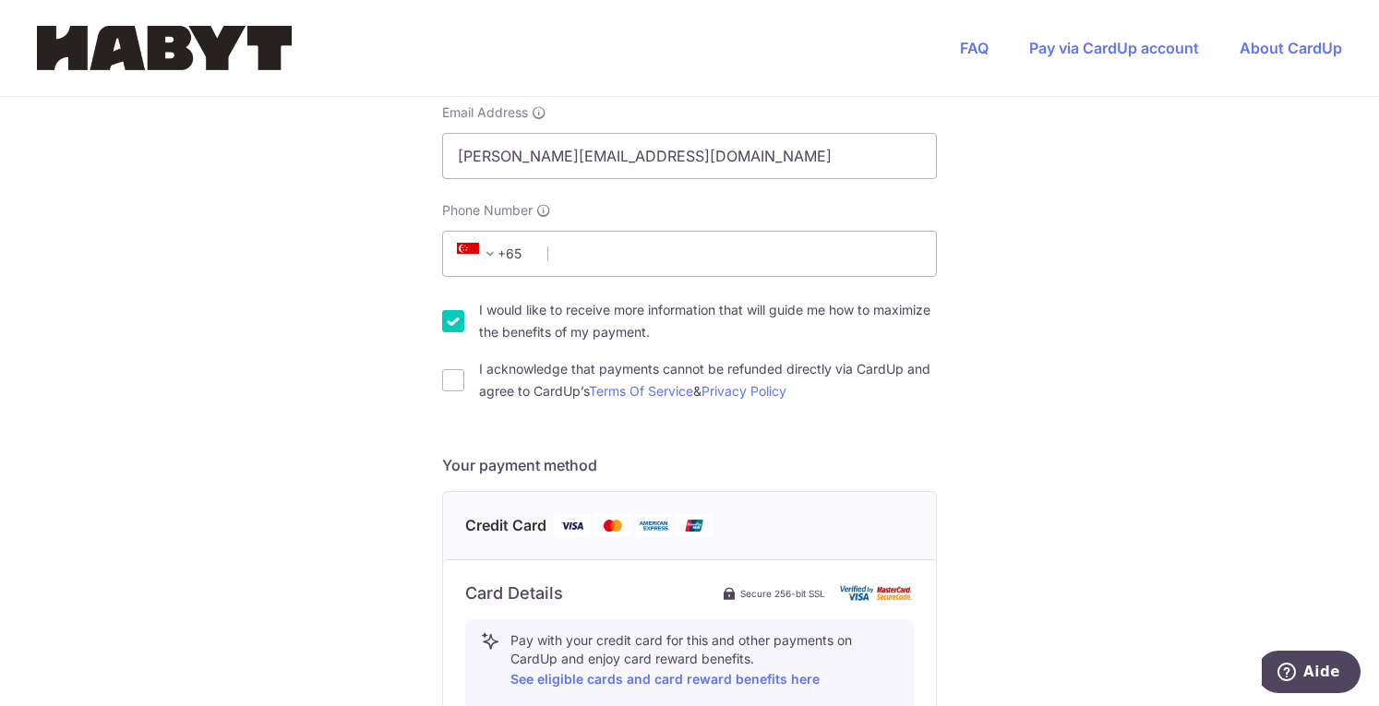
scroll to position [445, 0]
click at [511, 248] on span "+65" at bounding box center [492, 253] width 83 height 22
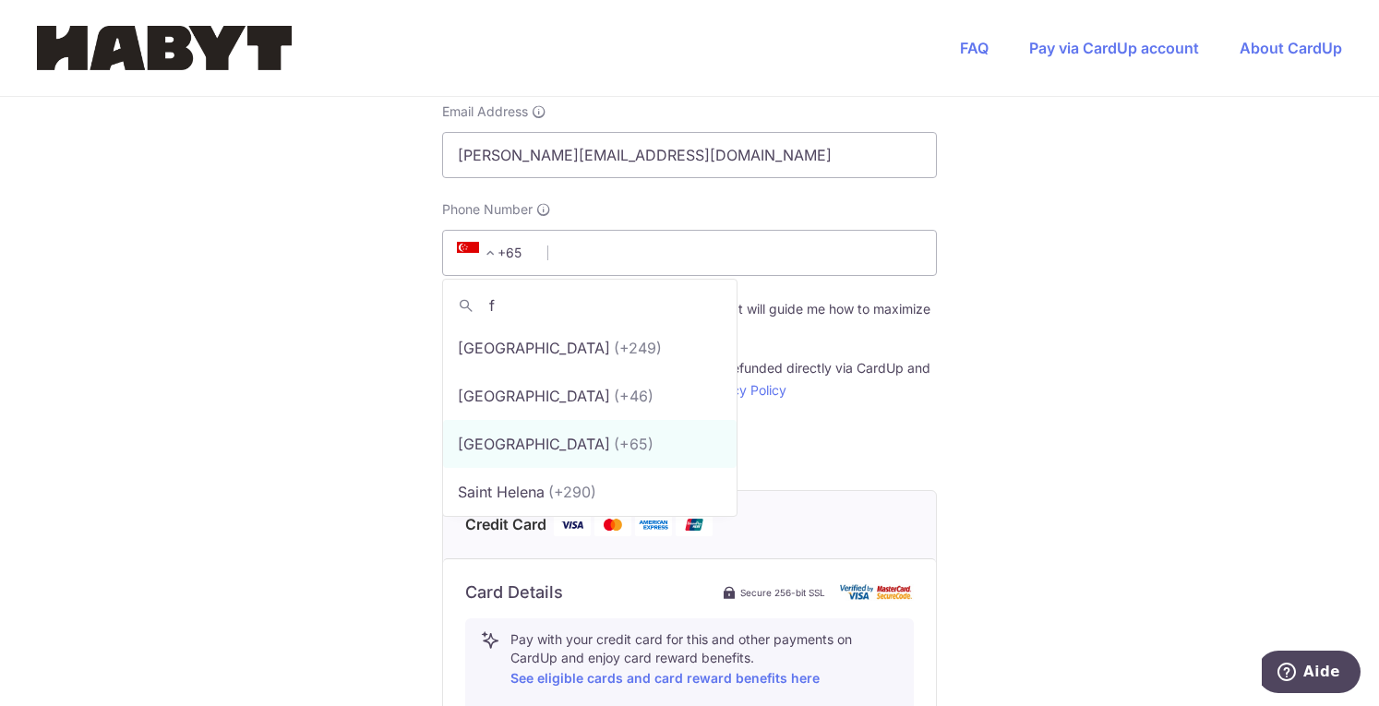
scroll to position [0, 0]
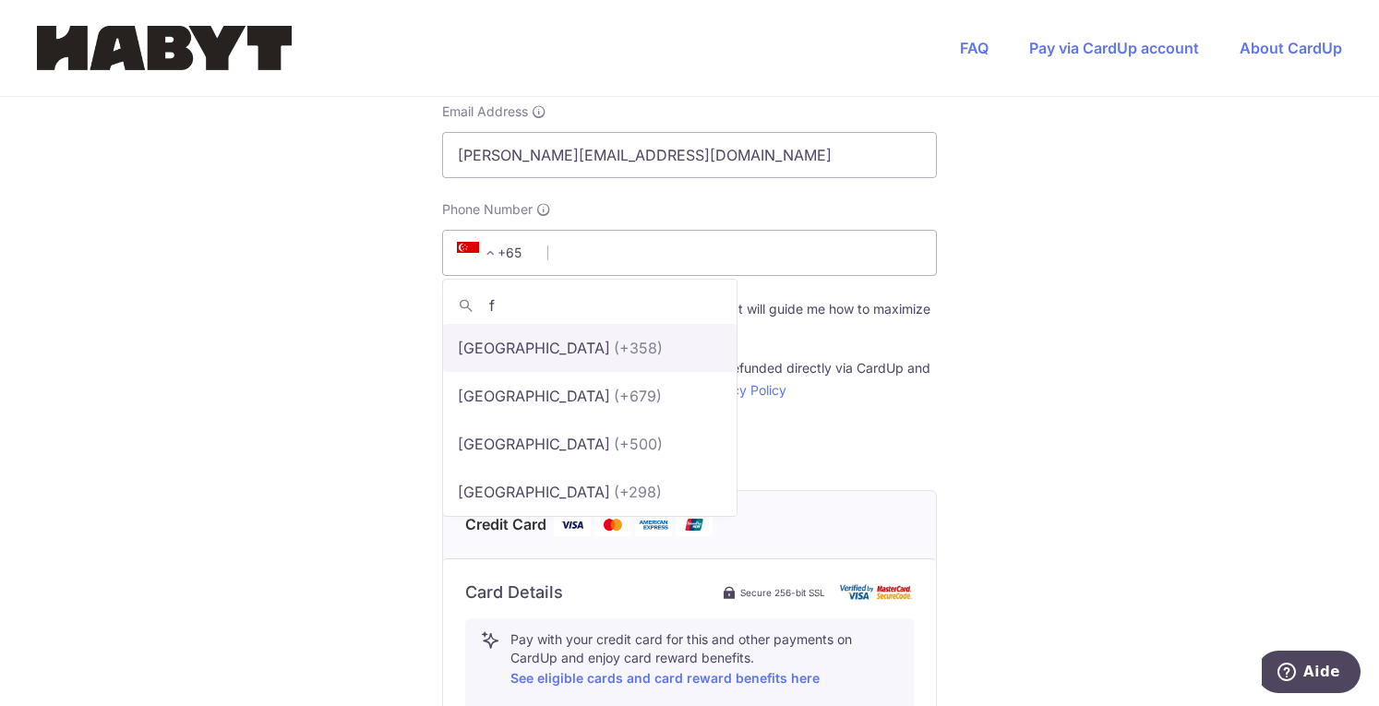
type input "fr"
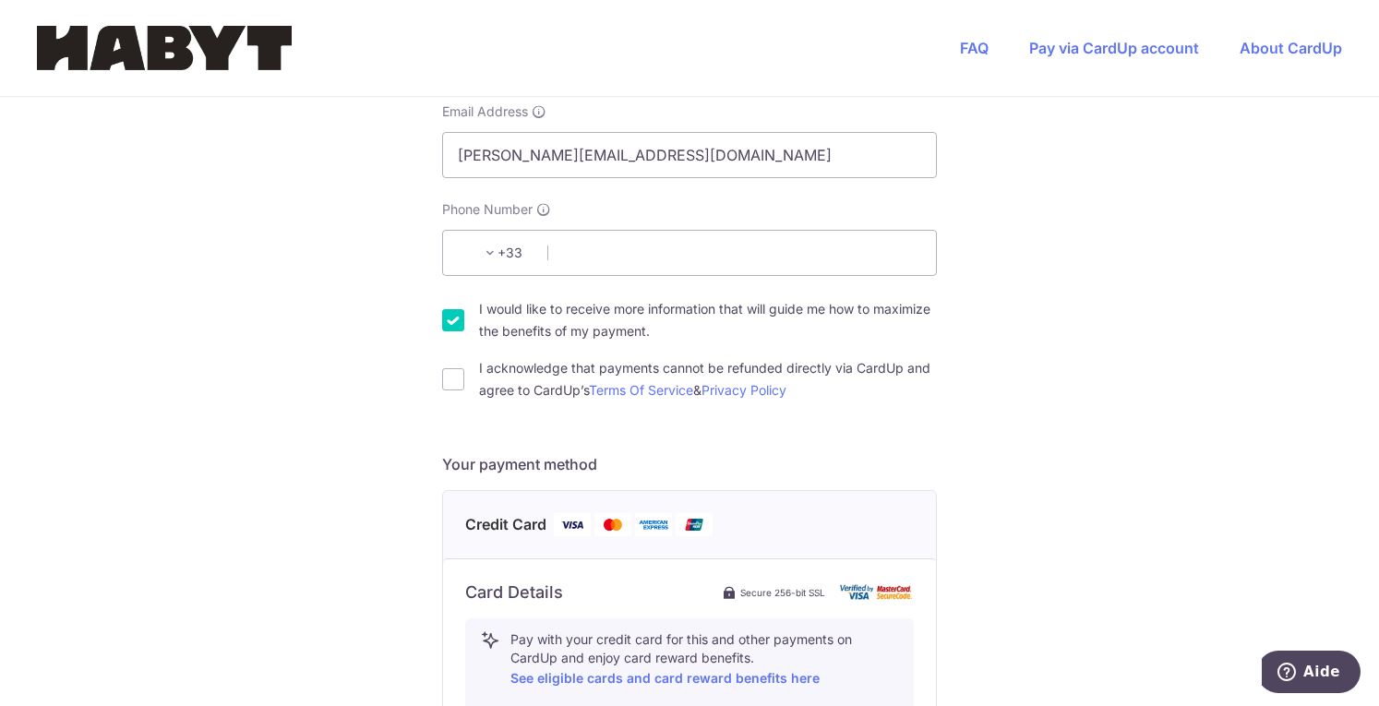
select select "75"
click at [580, 253] on input "Phone Number" at bounding box center [689, 253] width 495 height 46
type input "0782430915"
type input "78170"
type input "[STREET_ADDRESS]"
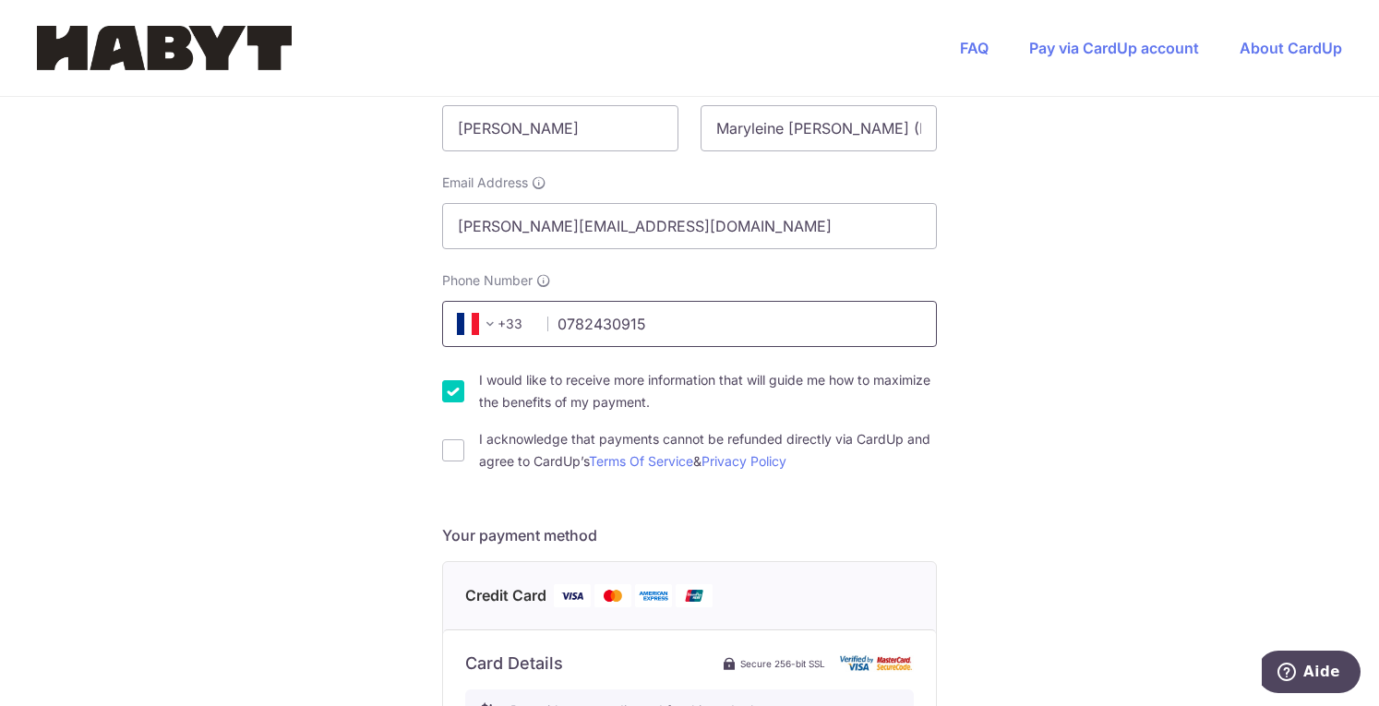
scroll to position [371, 0]
click at [672, 330] on input "0782430915" at bounding box center [689, 327] width 495 height 46
type input "0782430915"
click at [953, 445] on div "You are paying Habyt Central Pte Ltd Habyt Central Pte Ltd uses CardUp to accep…" at bounding box center [689, 620] width 1379 height 1789
click at [449, 458] on input "I acknowledge that payments cannot be refunded directly via CardUp and agree to…" at bounding box center [453, 453] width 22 height 22
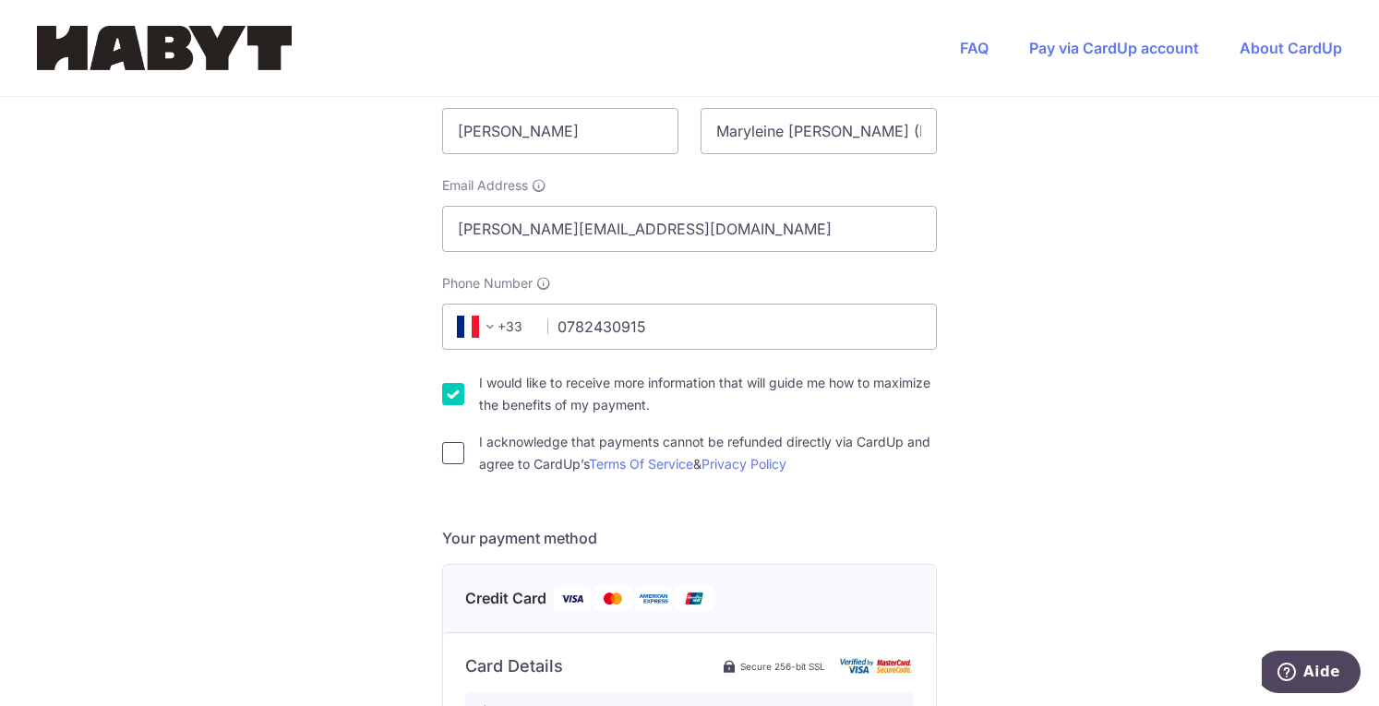
checkbox input "true"
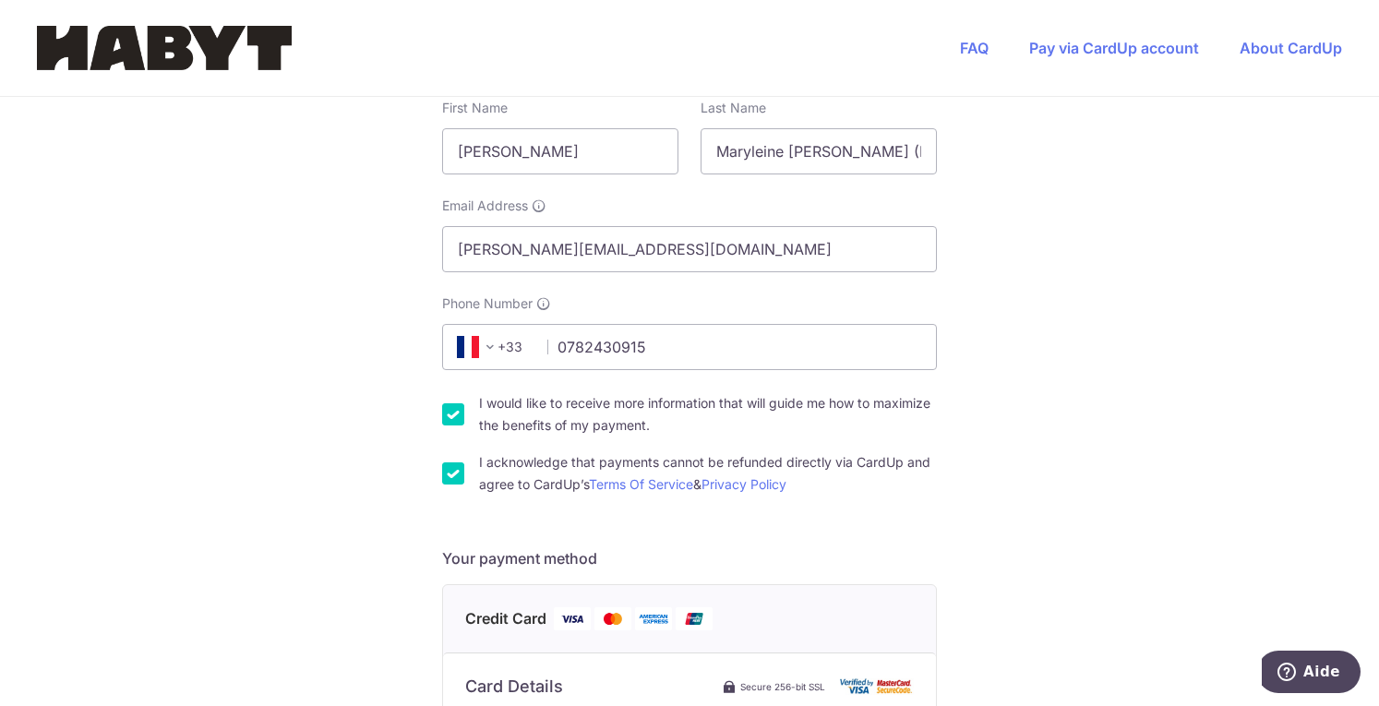
scroll to position [235, 0]
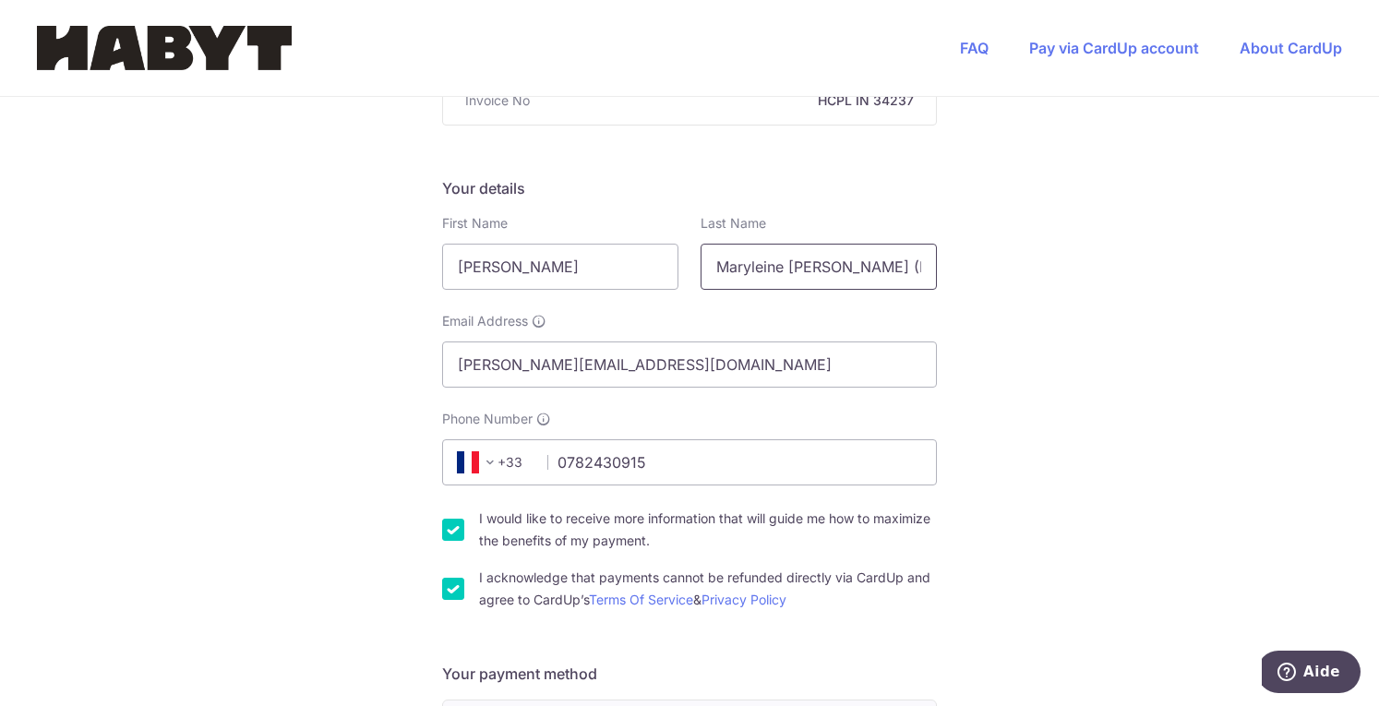
click at [718, 267] on input "Maryleine [PERSON_NAME] (Rently) - SG_SIN_LG-10_04-02_04" at bounding box center [819, 267] width 236 height 46
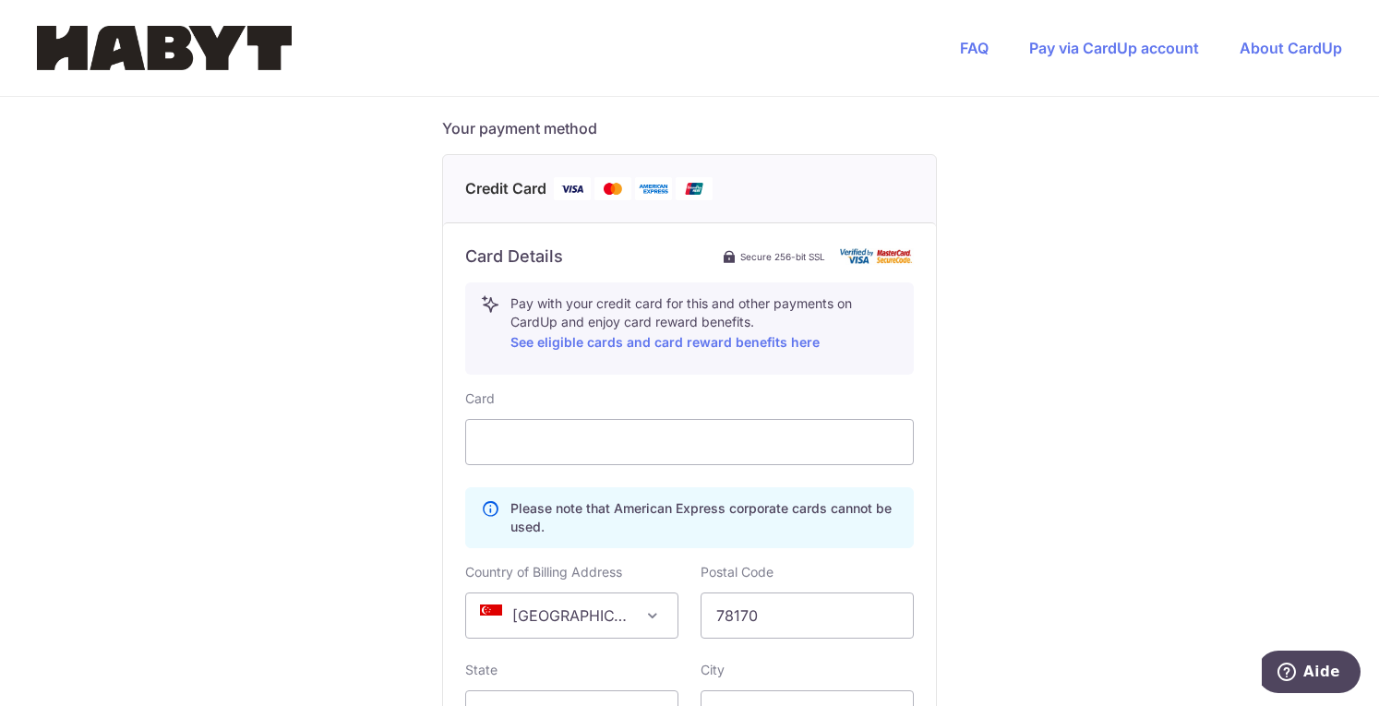
scroll to position [785, 0]
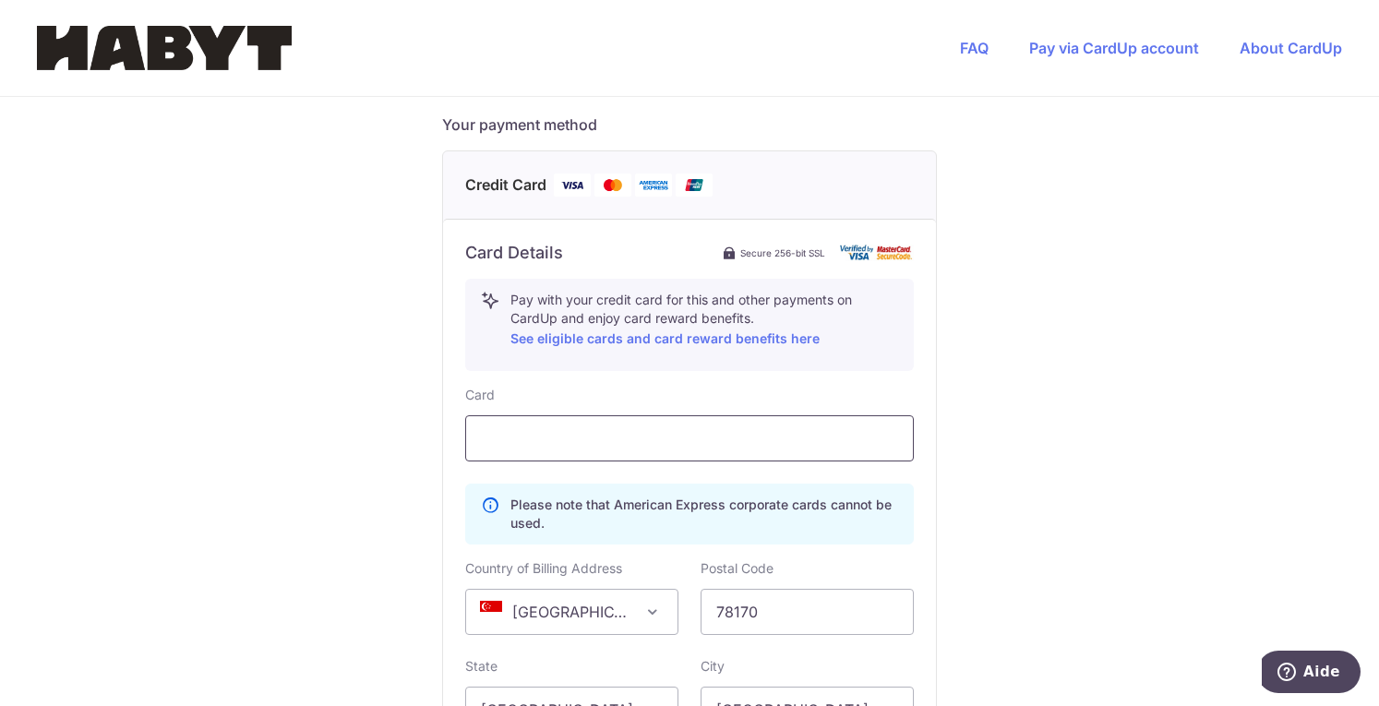
type input "Weben"
click at [617, 593] on span "[GEOGRAPHIC_DATA]" at bounding box center [571, 612] width 211 height 44
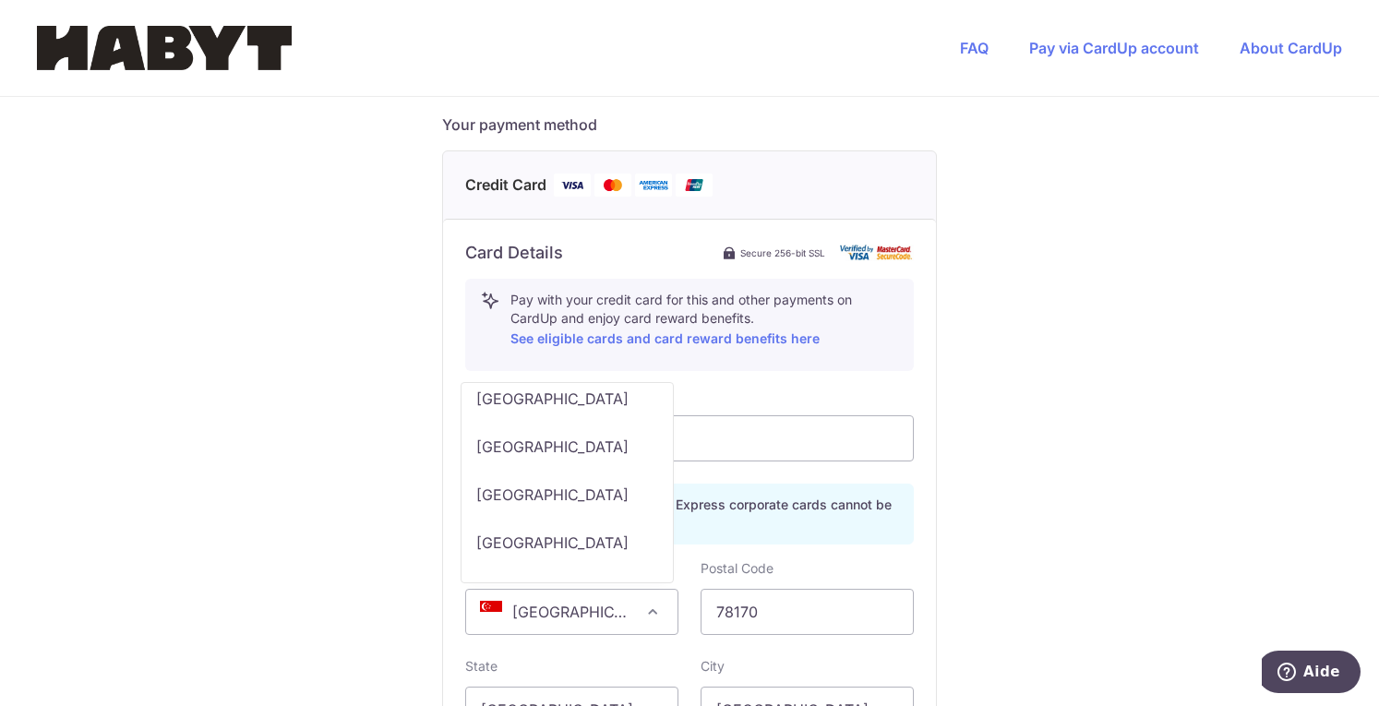
scroll to position [3613, 0]
select select "FR"
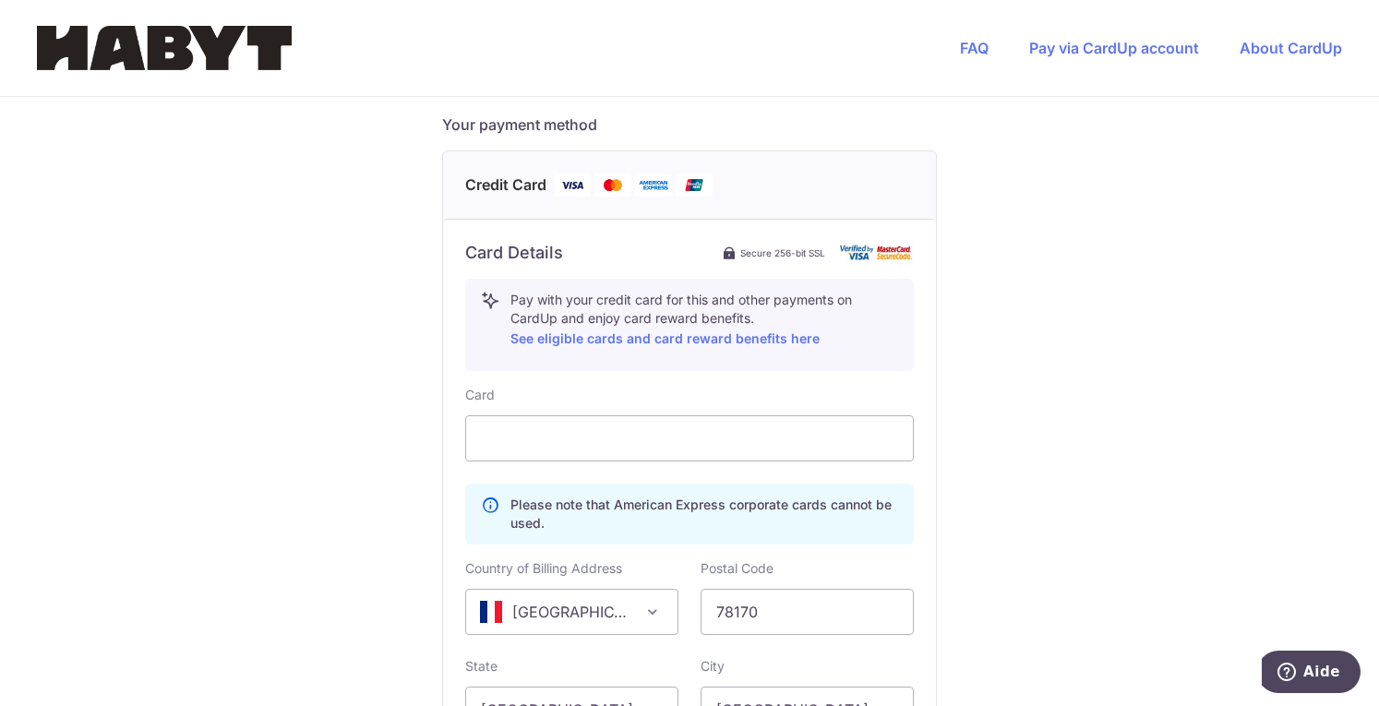
click at [807, 635] on div "Card Please note that American Express corporate cards cannot be used. Country …" at bounding box center [689, 642] width 449 height 513
click at [823, 608] on input "78170" at bounding box center [807, 612] width 213 height 46
type input "78170"
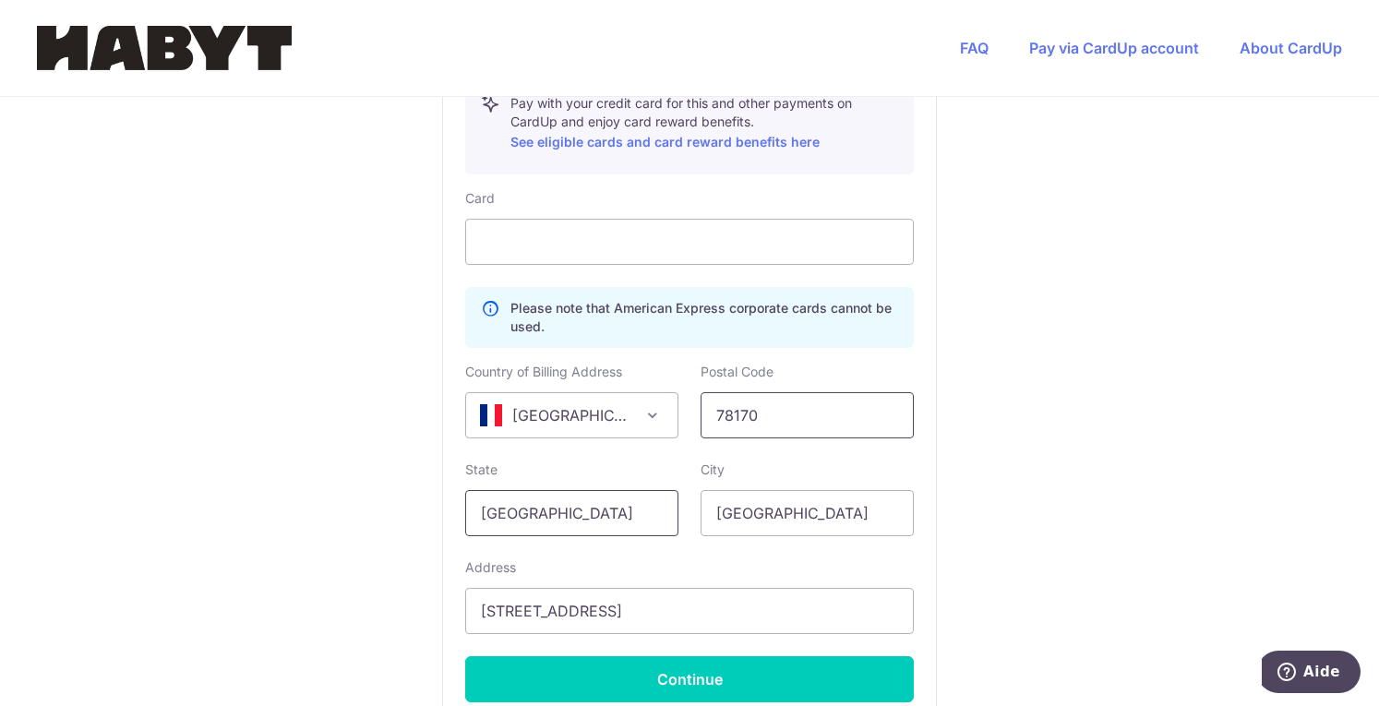
scroll to position [982, 0]
click at [538, 512] on input "[GEOGRAPHIC_DATA]" at bounding box center [571, 512] width 213 height 46
drag, startPoint x: 564, startPoint y: 511, endPoint x: 161, endPoint y: 484, distance: 404.3
click at [161, 484] on div "You are paying Habyt Central Pte Ltd Habyt Central Pte Ltd uses CardUp to accep…" at bounding box center [689, 9] width 1379 height 1789
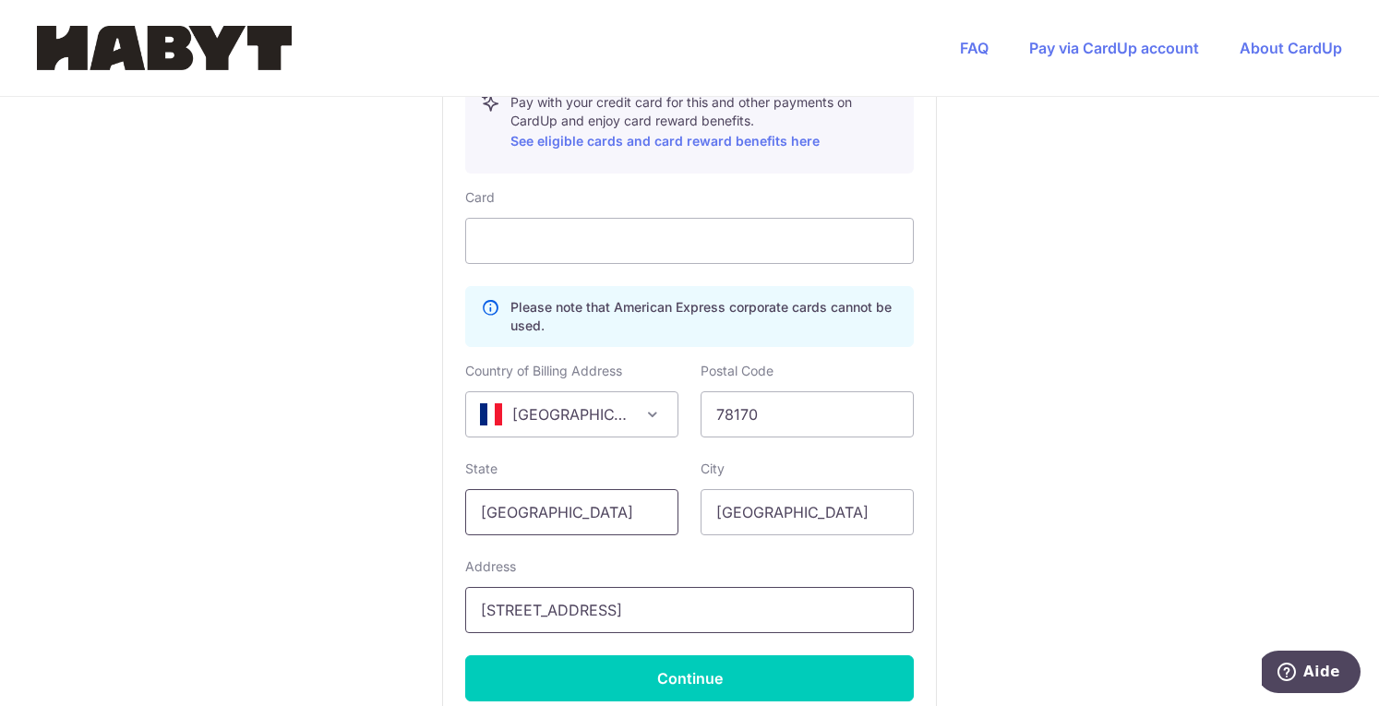
type input "[GEOGRAPHIC_DATA]"
click at [663, 613] on input "[STREET_ADDRESS]" at bounding box center [689, 610] width 449 height 46
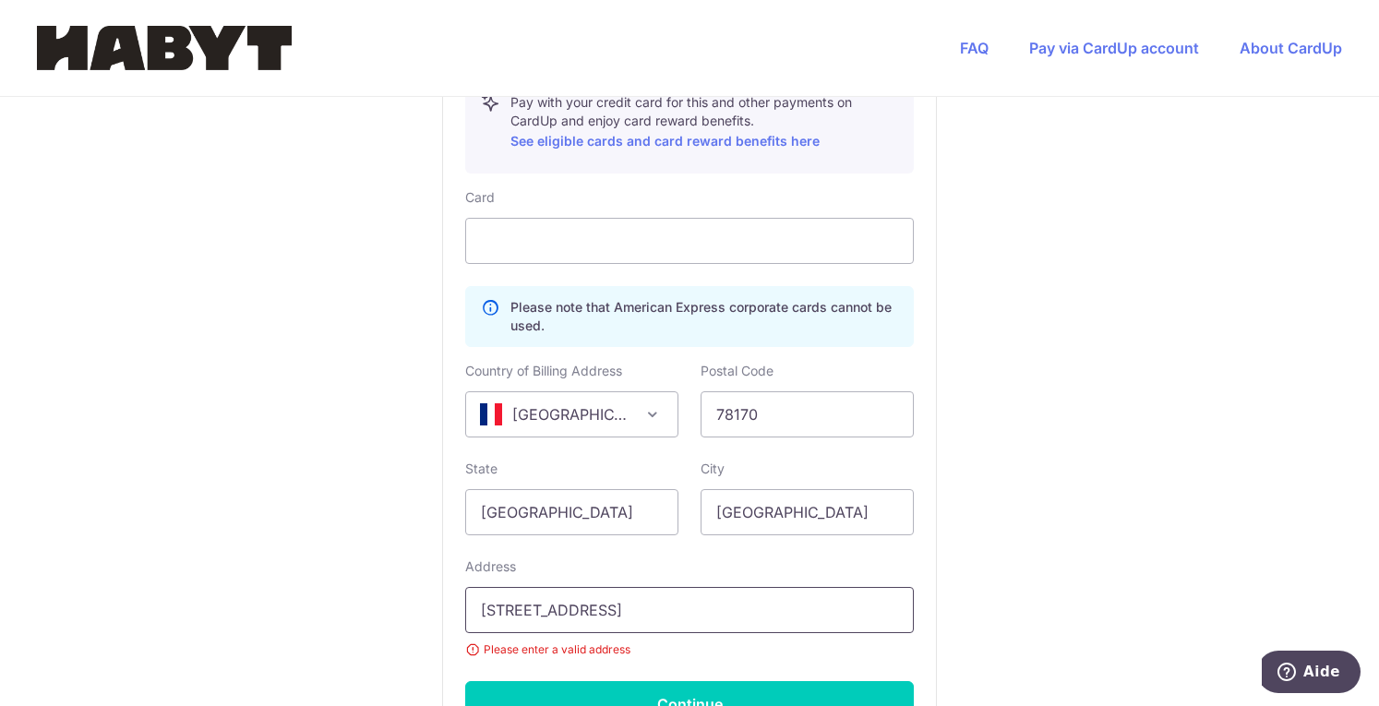
click at [521, 610] on input "[STREET_ADDRESS]" at bounding box center [689, 610] width 449 height 46
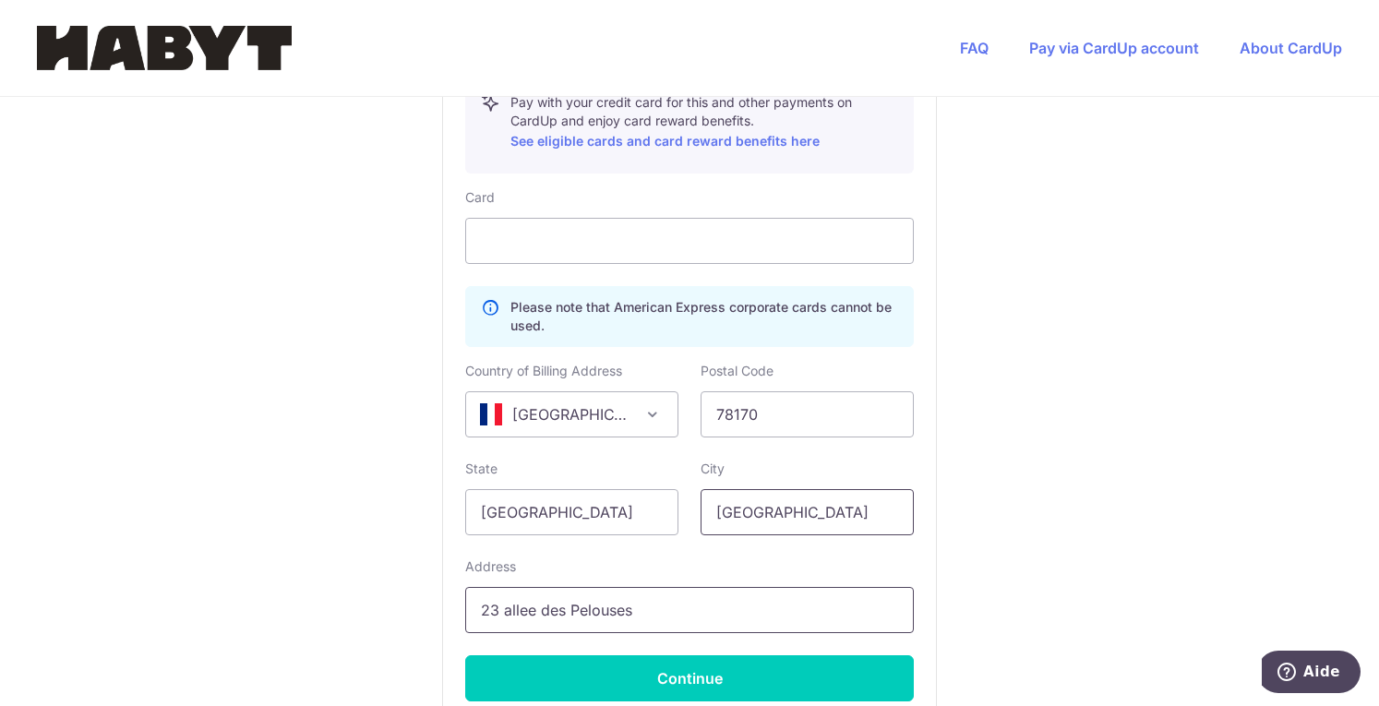
type input "23 allee des Pelouses"
drag, startPoint x: 797, startPoint y: 512, endPoint x: 502, endPoint y: 535, distance: 296.3
click at [502, 535] on div "Card Please note that American Express corporate cards cannot be used. Country …" at bounding box center [689, 444] width 449 height 513
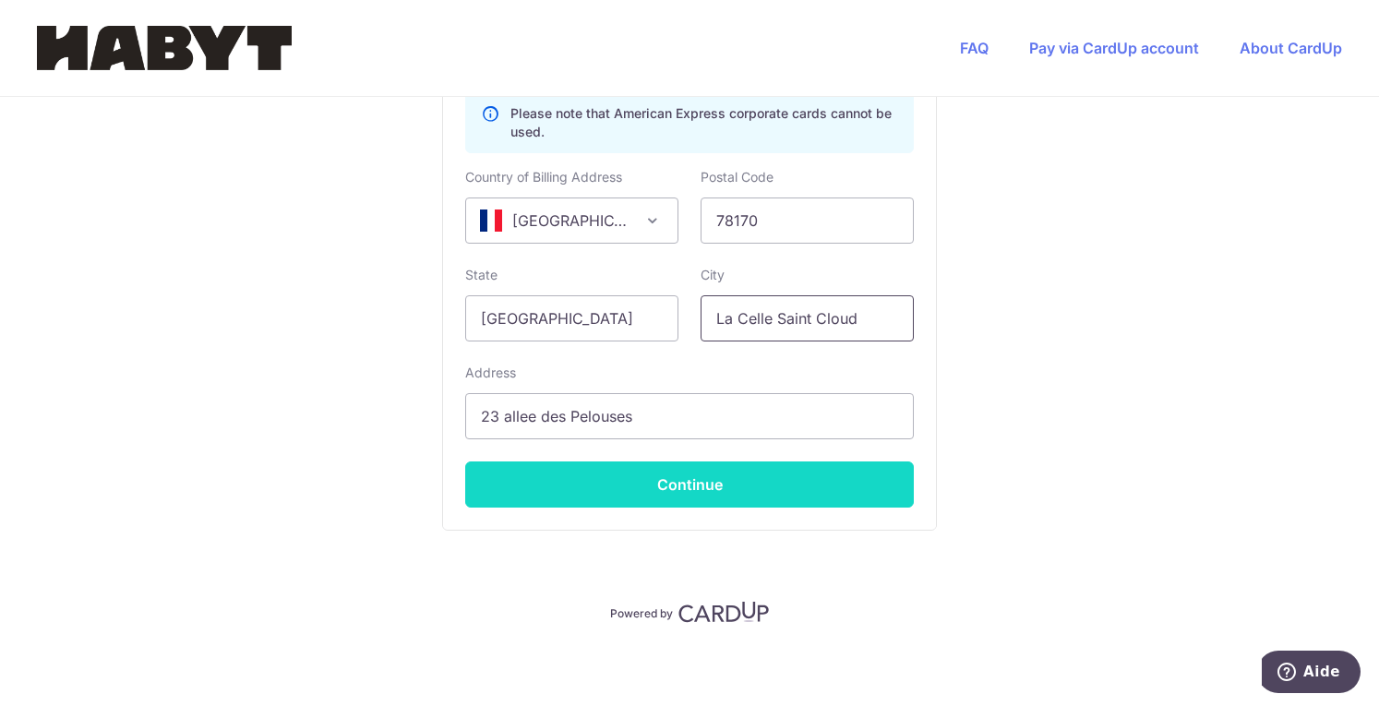
type input "La Celle Saint Cloud"
click at [615, 495] on button "Continue" at bounding box center [689, 484] width 449 height 46
type input "**** 0876"
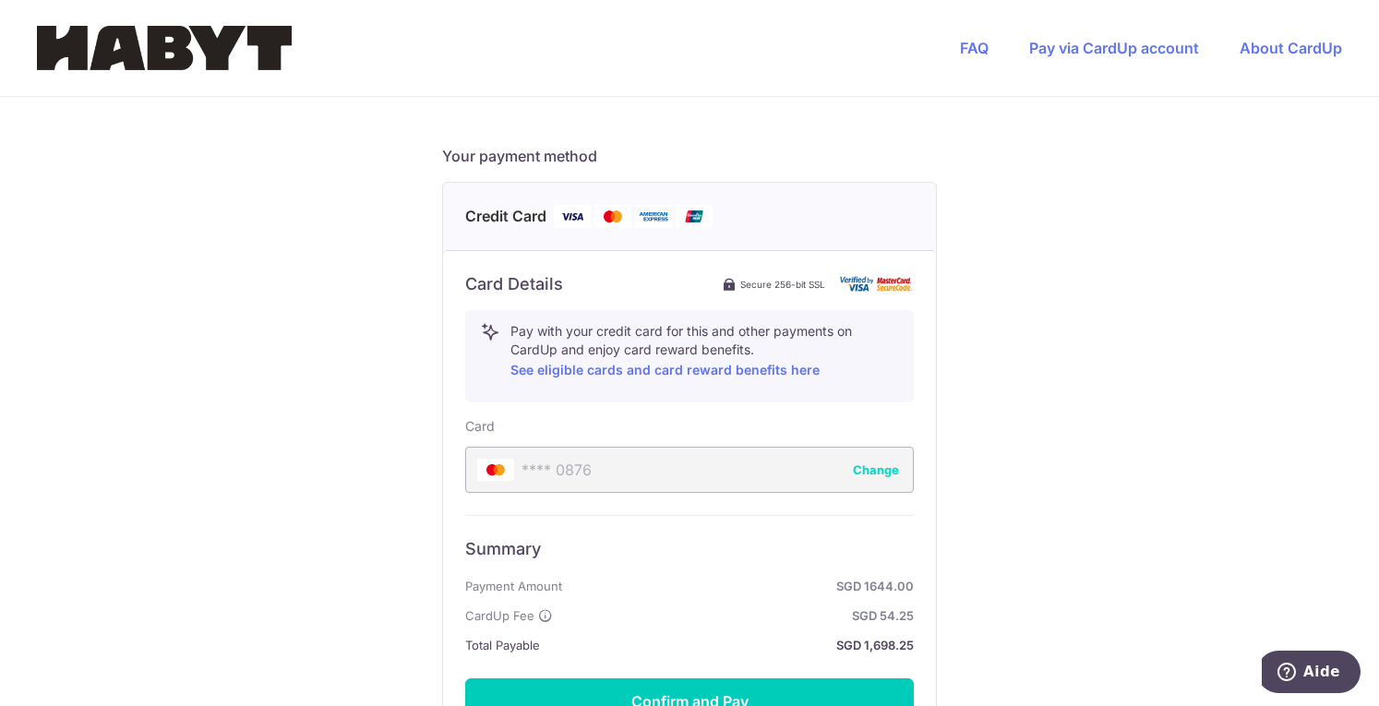
scroll to position [897, 0]
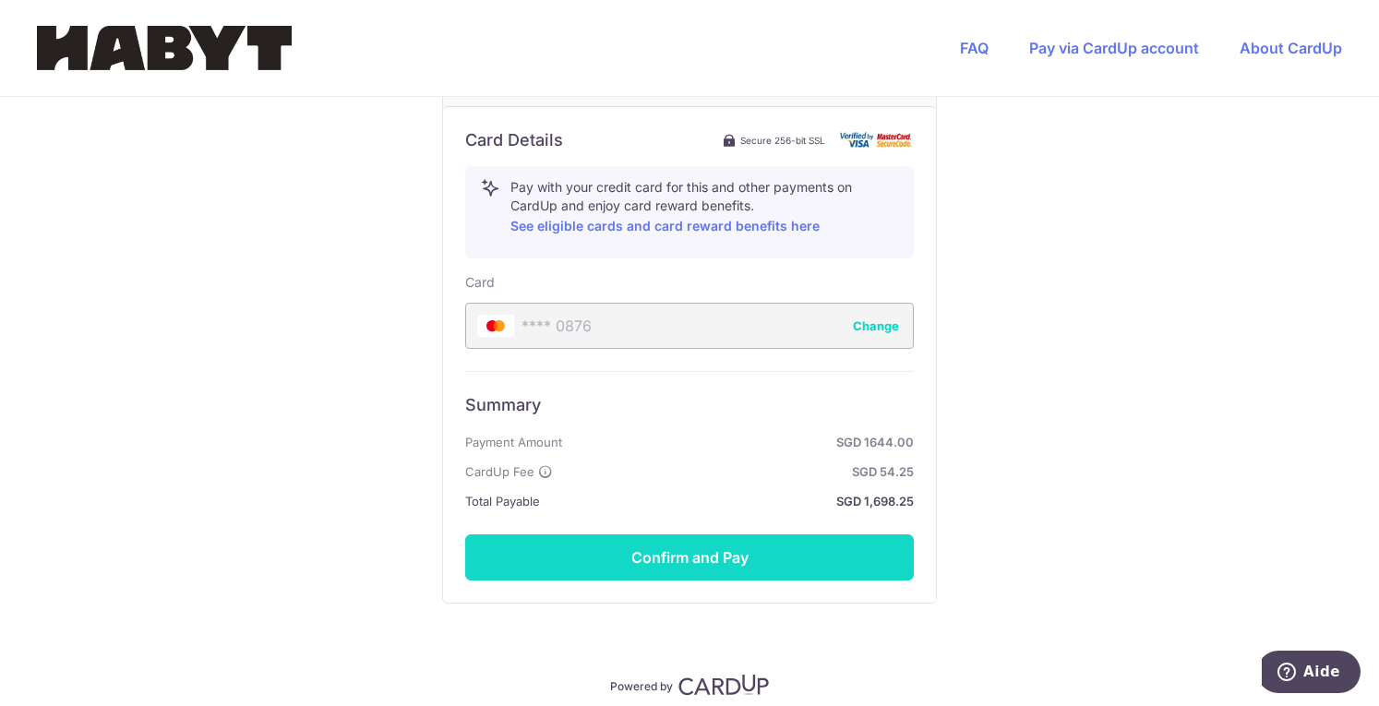
click at [760, 550] on button "Confirm and Pay" at bounding box center [689, 557] width 449 height 46
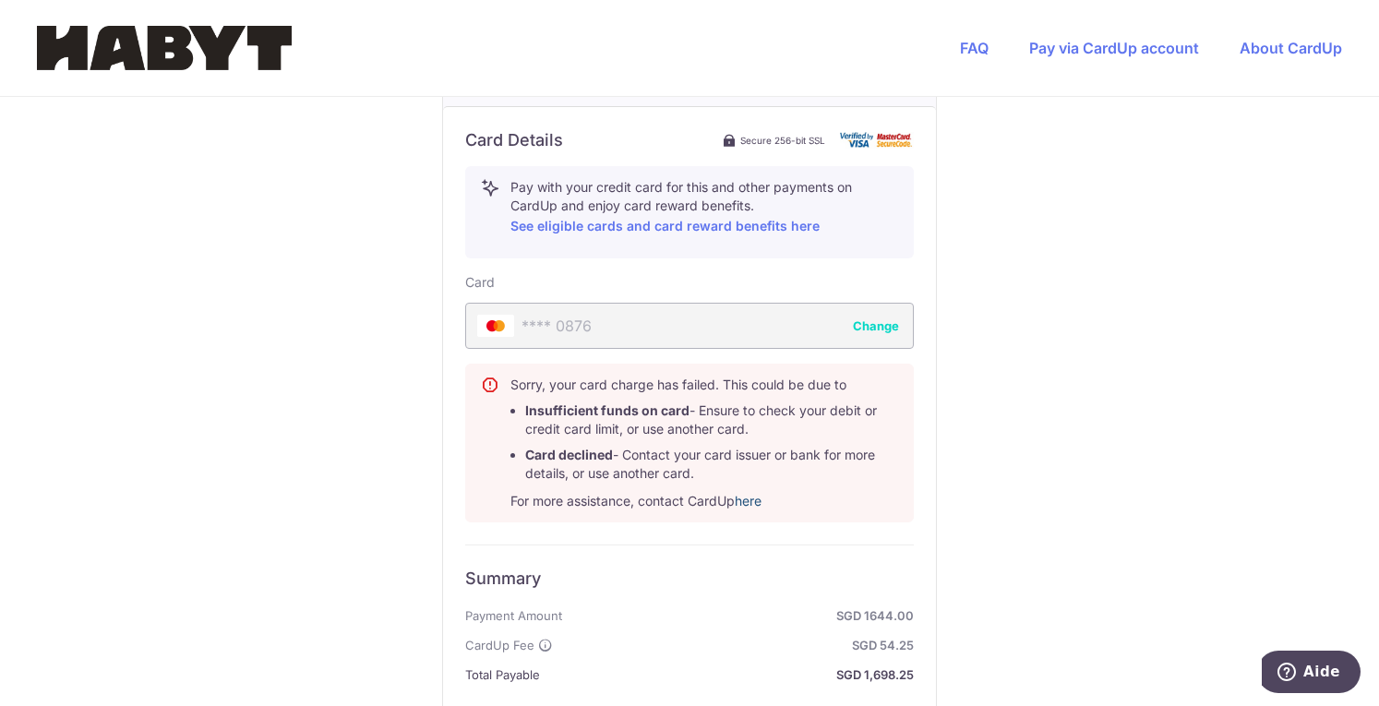
click at [751, 497] on link "here" at bounding box center [748, 501] width 27 height 16
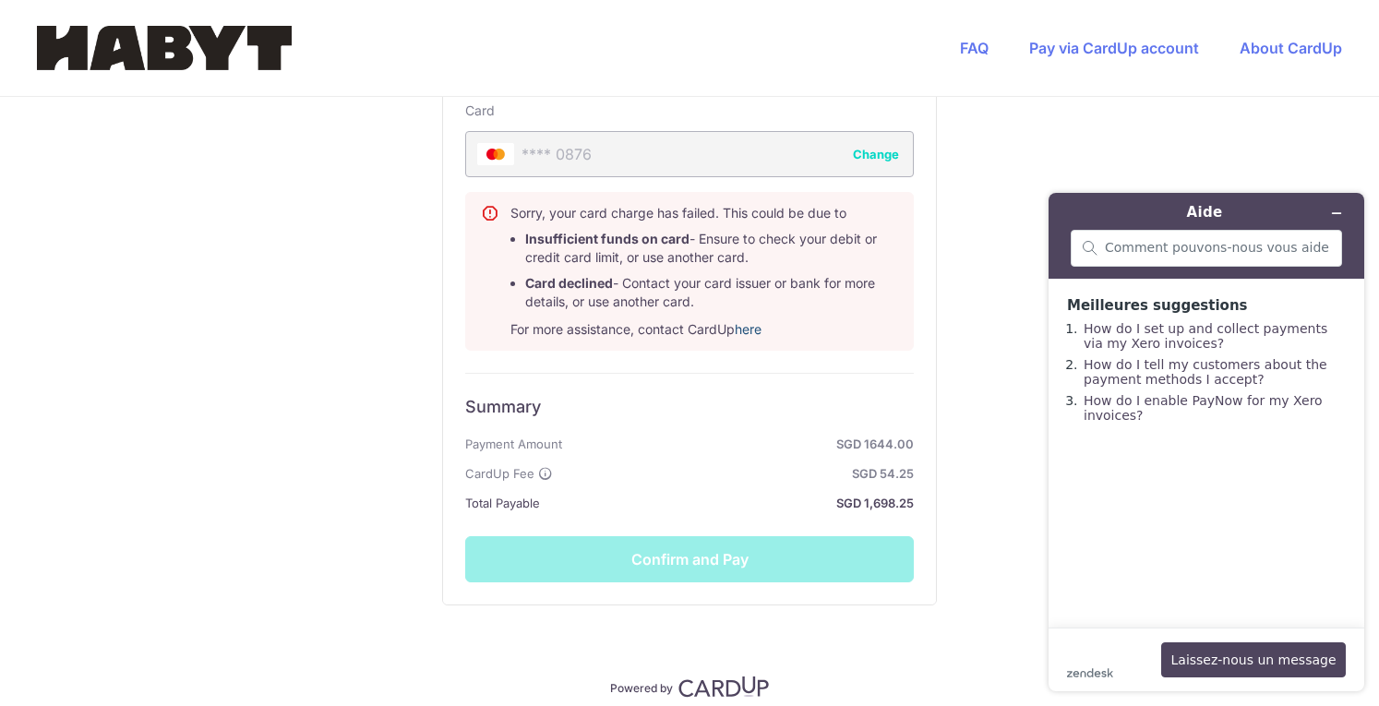
scroll to position [1060, 0]
